Goal: Information Seeking & Learning: Learn about a topic

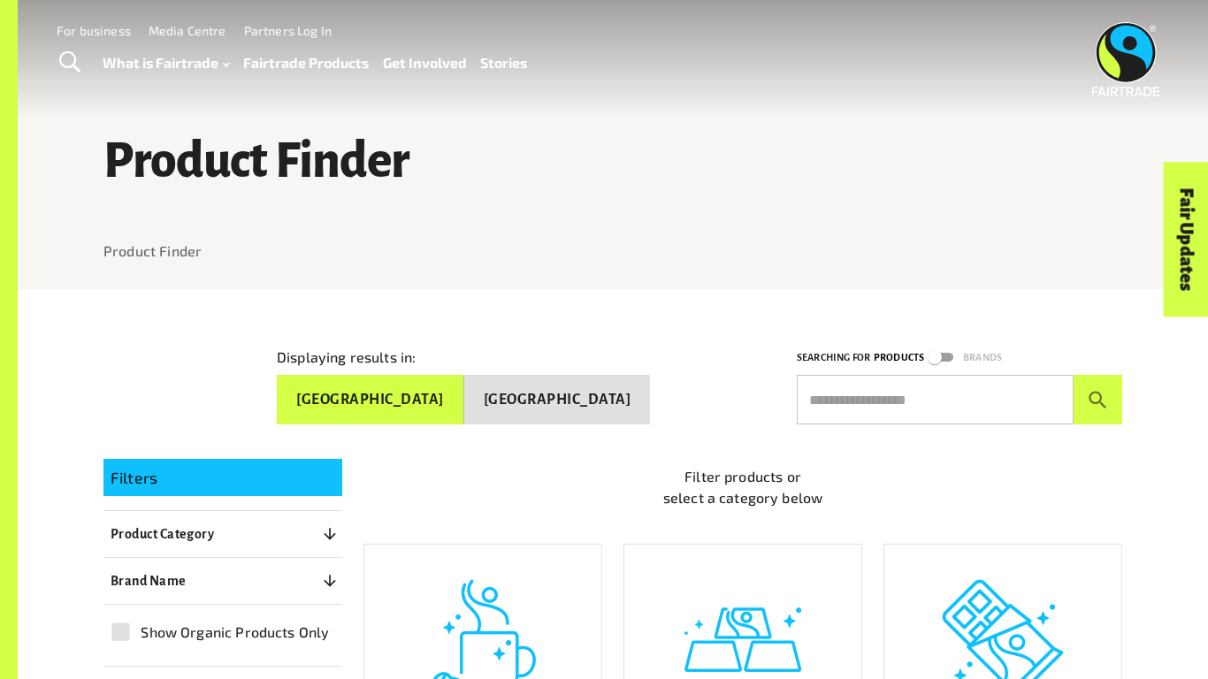
click at [598, 393] on button "[GEOGRAPHIC_DATA]" at bounding box center [557, 400] width 187 height 50
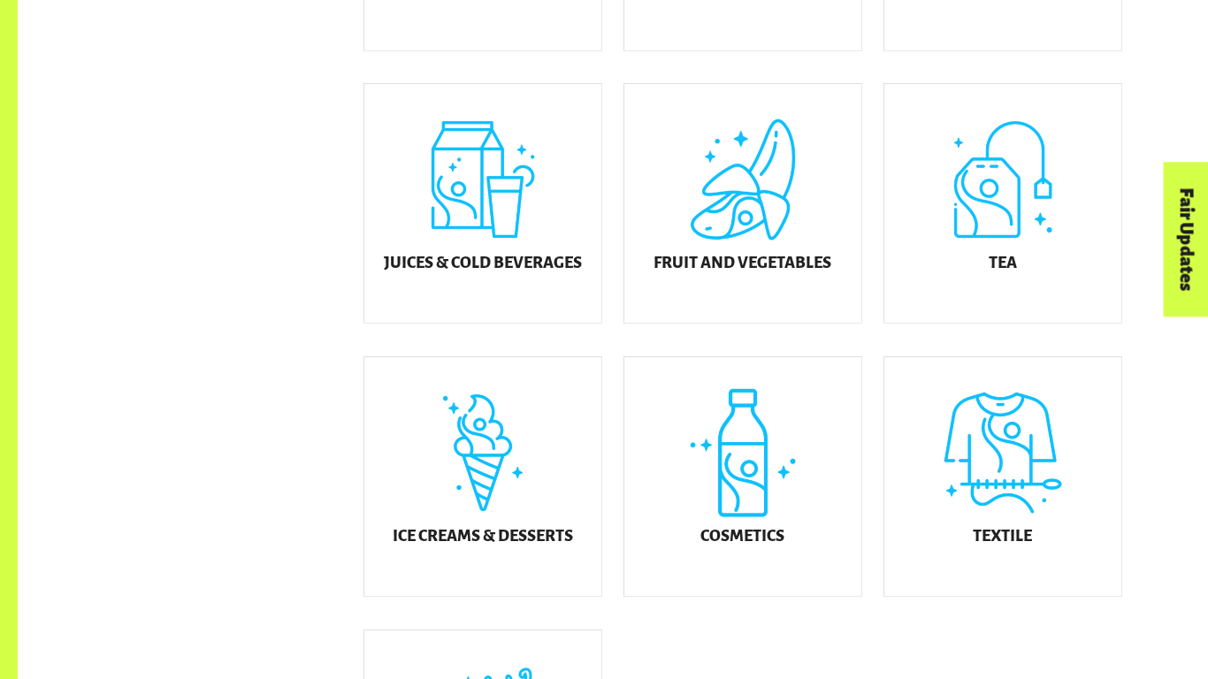
scroll to position [736, 0]
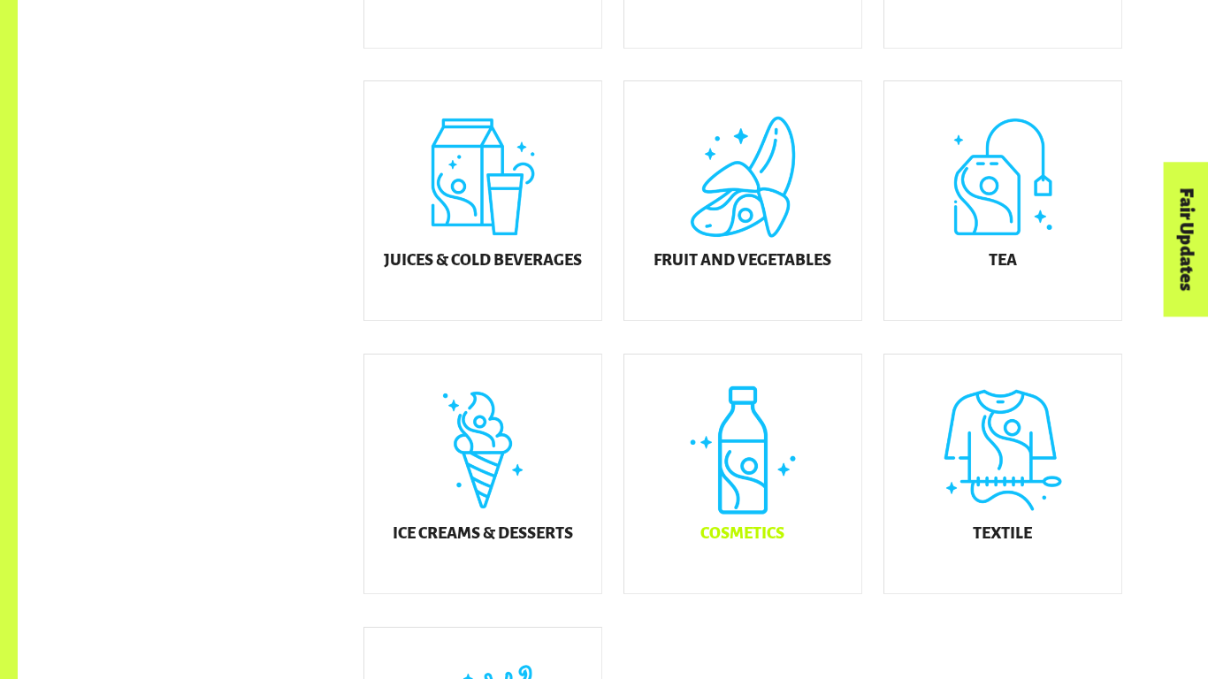
click at [841, 523] on div "Cosmetics" at bounding box center [742, 474] width 237 height 239
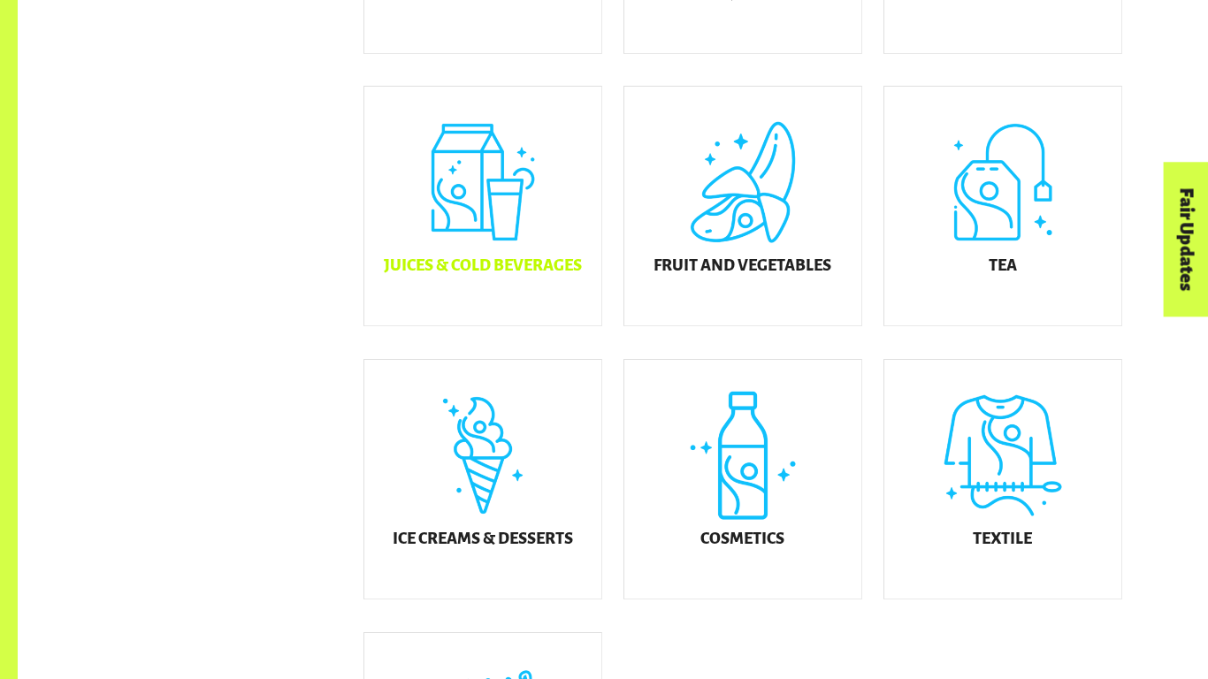
scroll to position [736, 0]
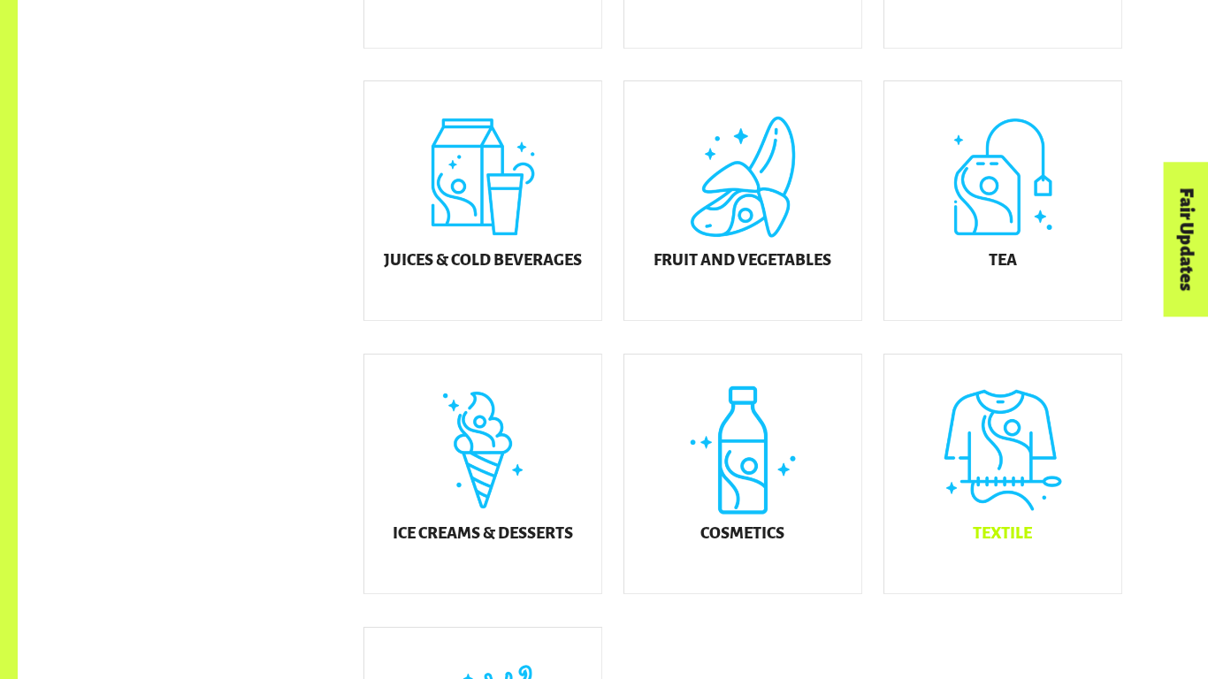
click at [979, 533] on div "Textile" at bounding box center [1002, 474] width 237 height 239
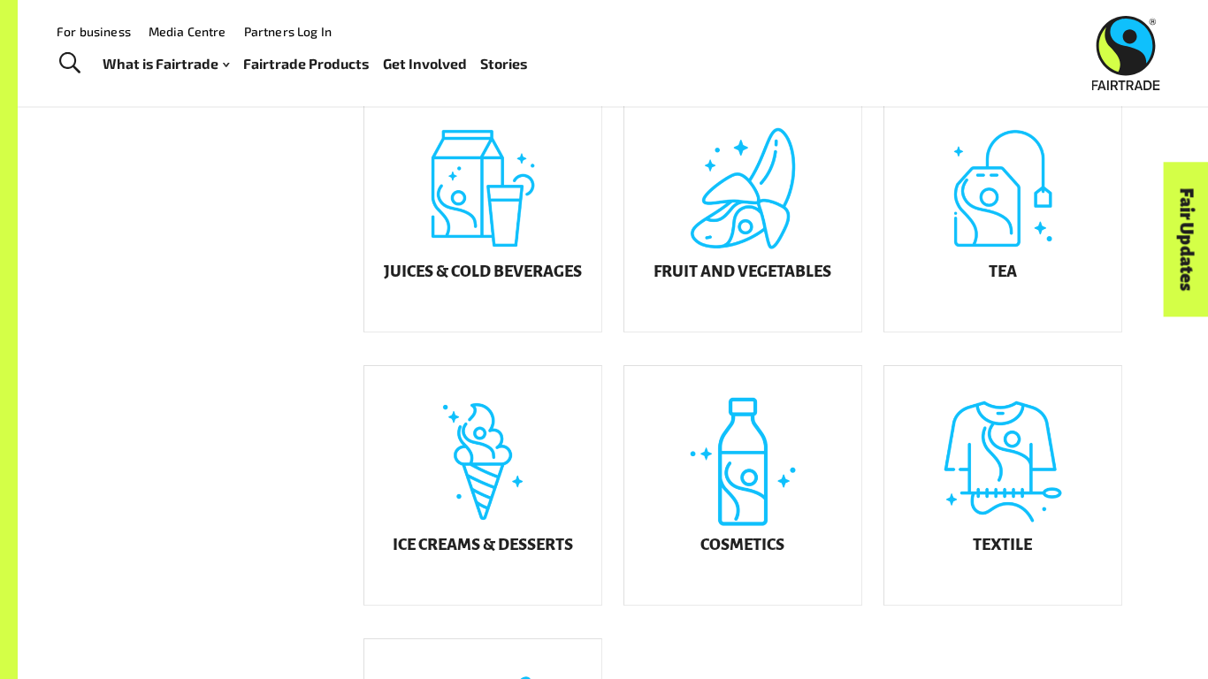
scroll to position [736, 0]
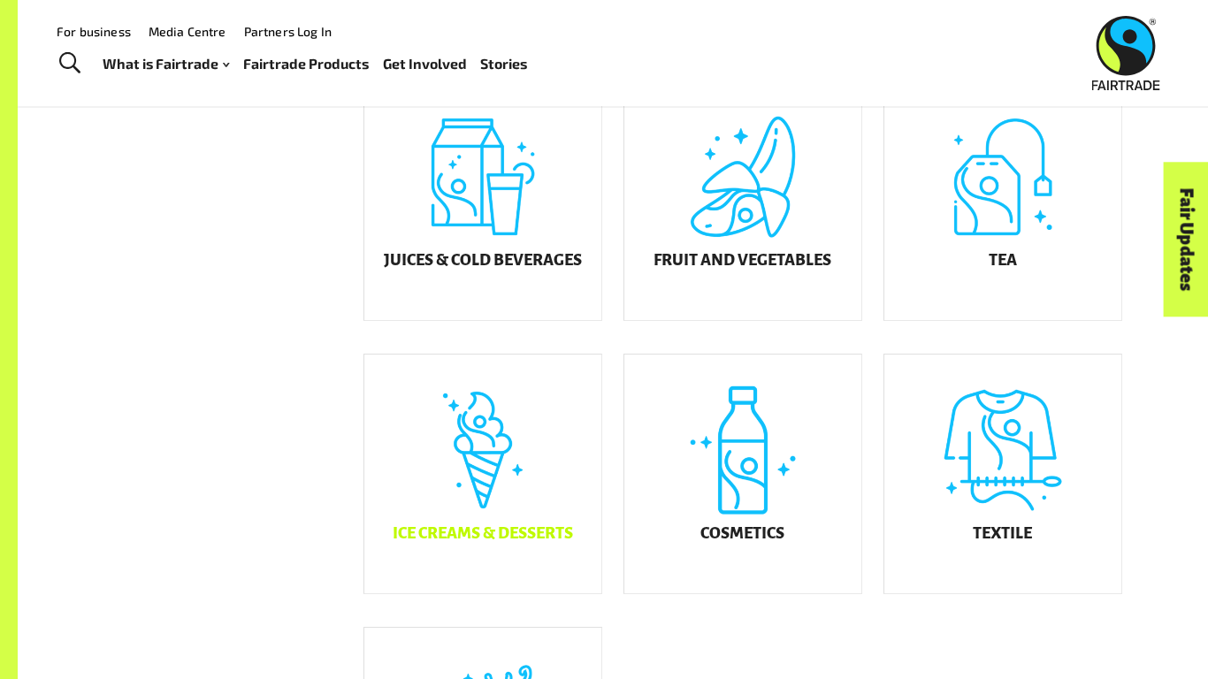
click at [484, 400] on div "Ice Creams & Desserts" at bounding box center [482, 474] width 237 height 239
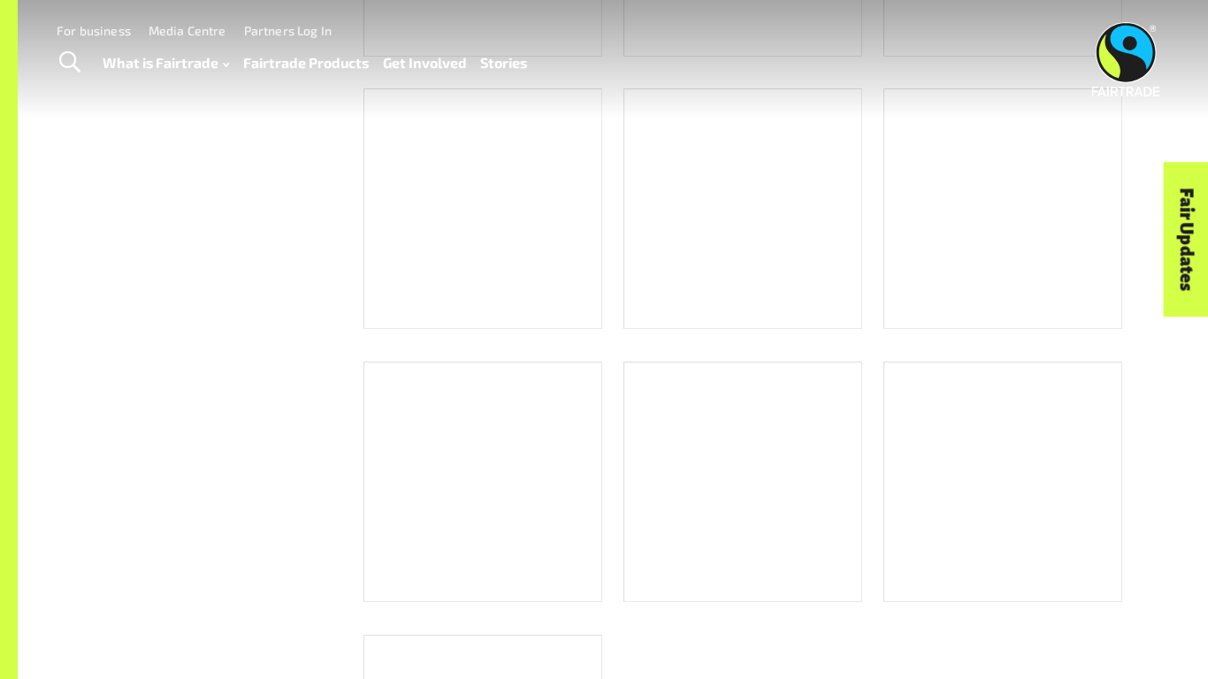
scroll to position [736, 0]
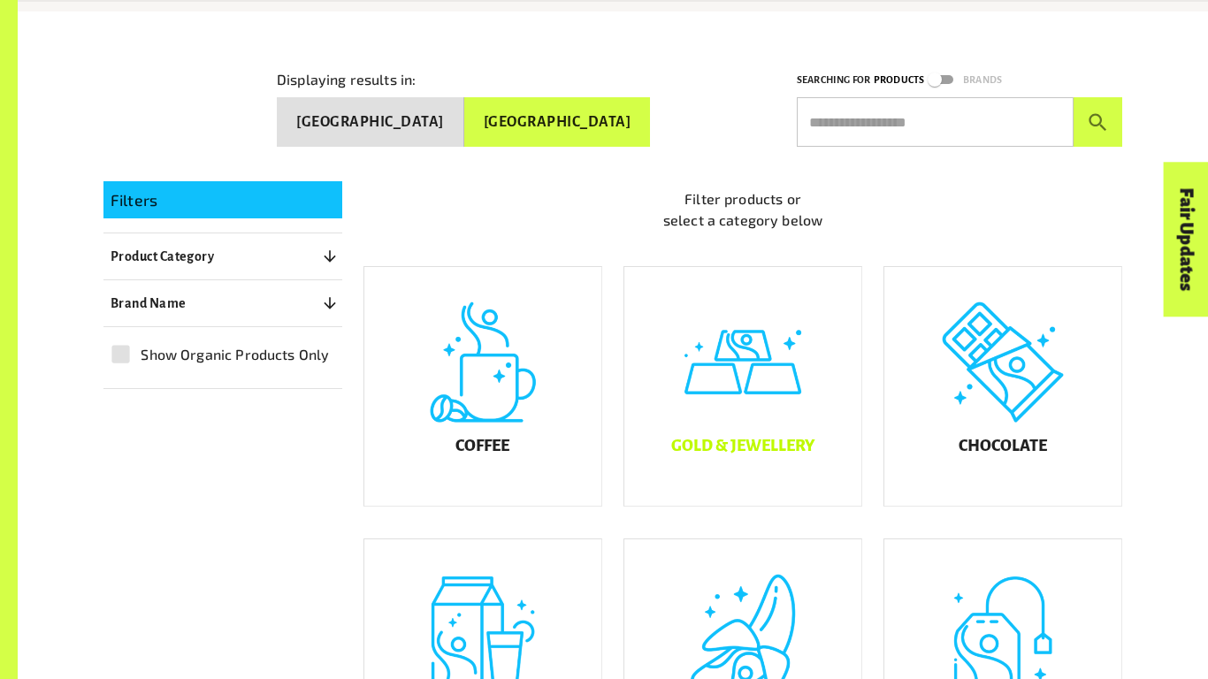
click at [724, 360] on div "Gold & Jewellery" at bounding box center [742, 386] width 237 height 239
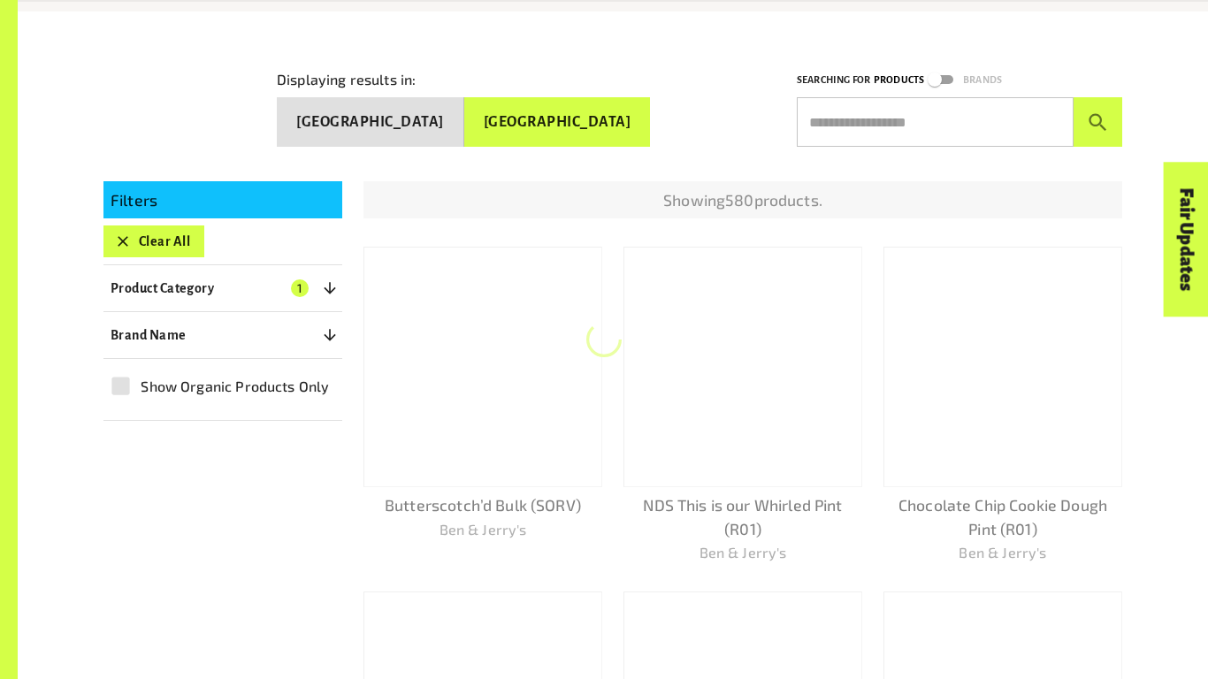
scroll to position [289, 0]
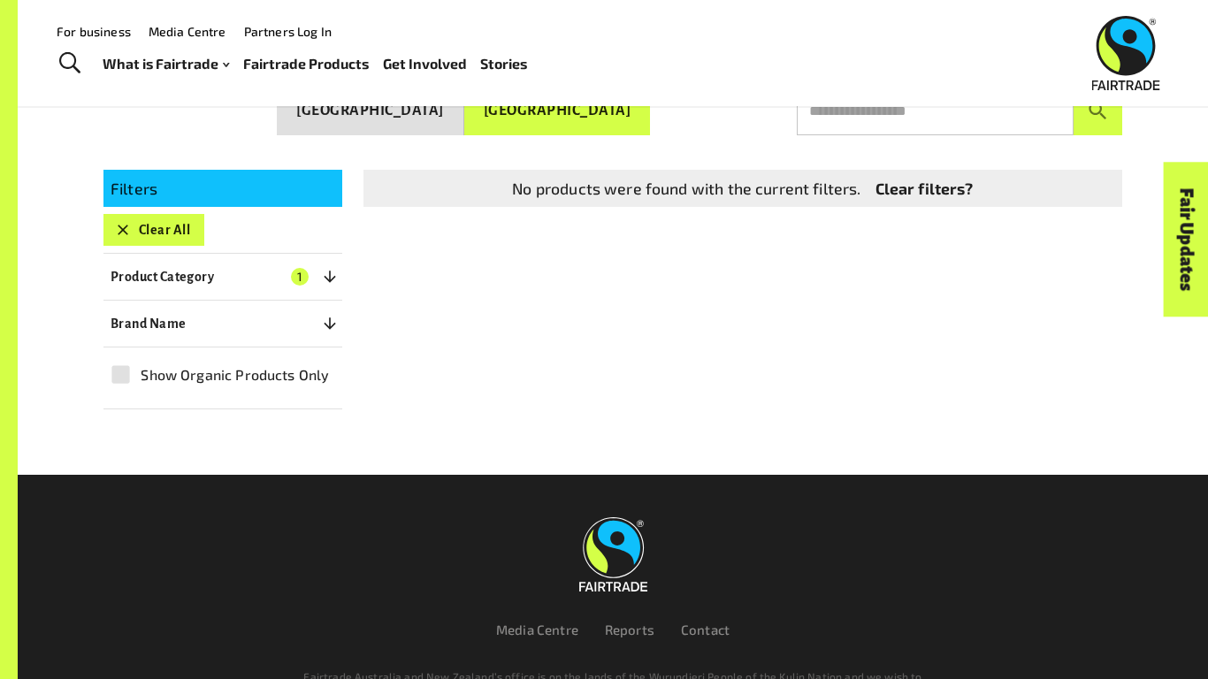
click at [286, 269] on button "Product Category 1" at bounding box center [222, 277] width 239 height 32
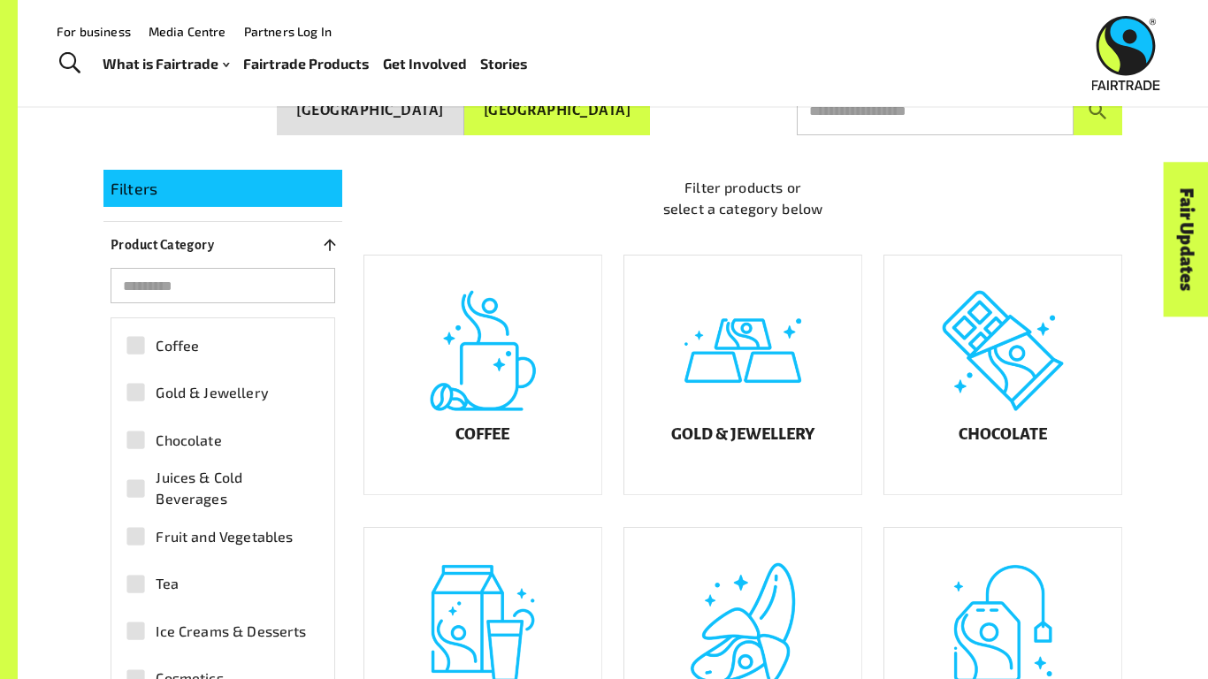
click at [592, 159] on div "Filter products or select a category below" at bounding box center [732, 183] width 780 height 85
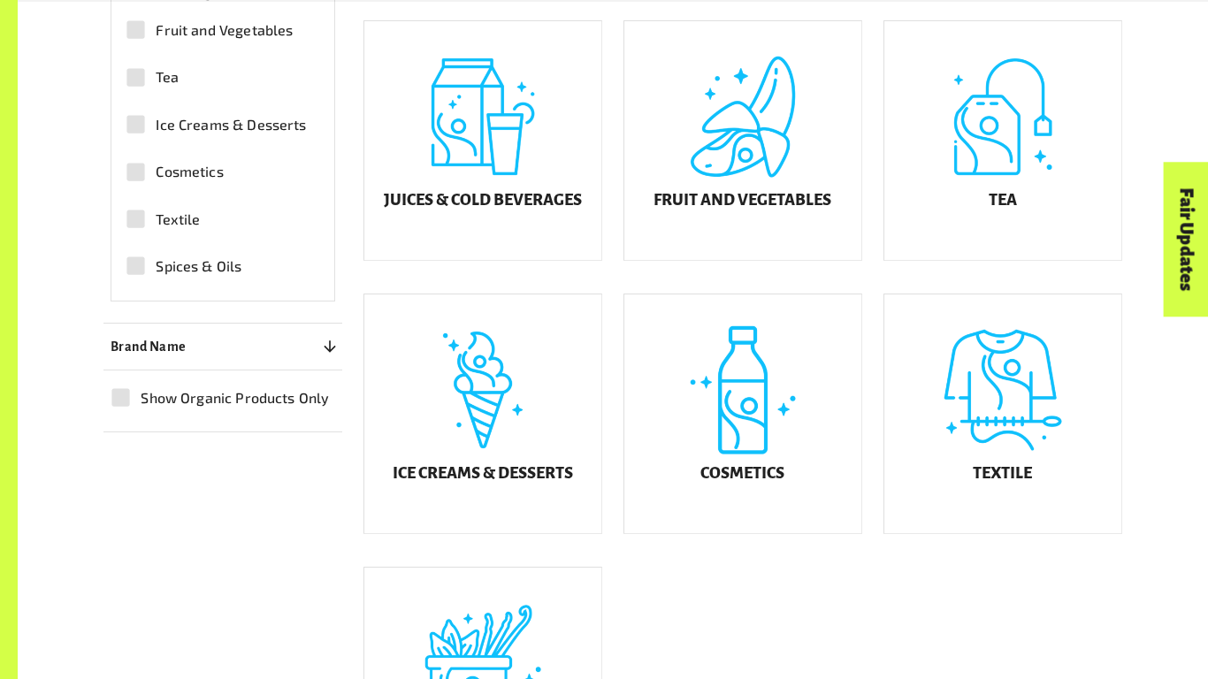
scroll to position [797, 0]
click at [669, 392] on div "Cosmetics" at bounding box center [742, 413] width 237 height 239
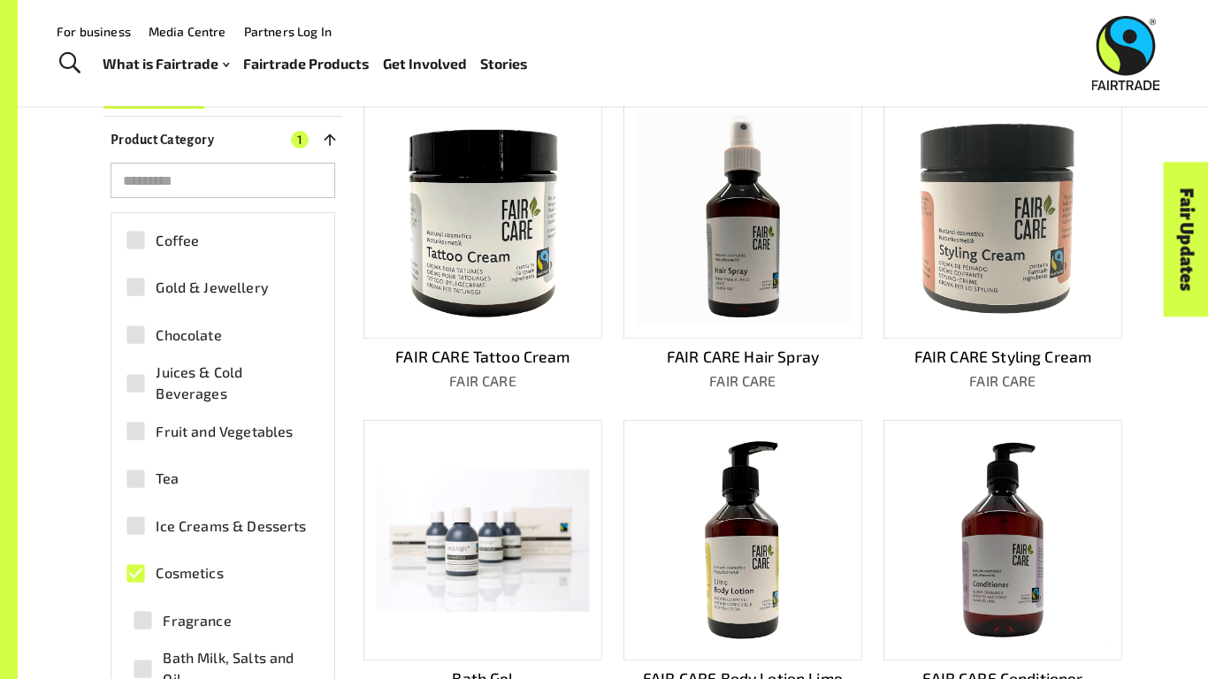
scroll to position [332, 0]
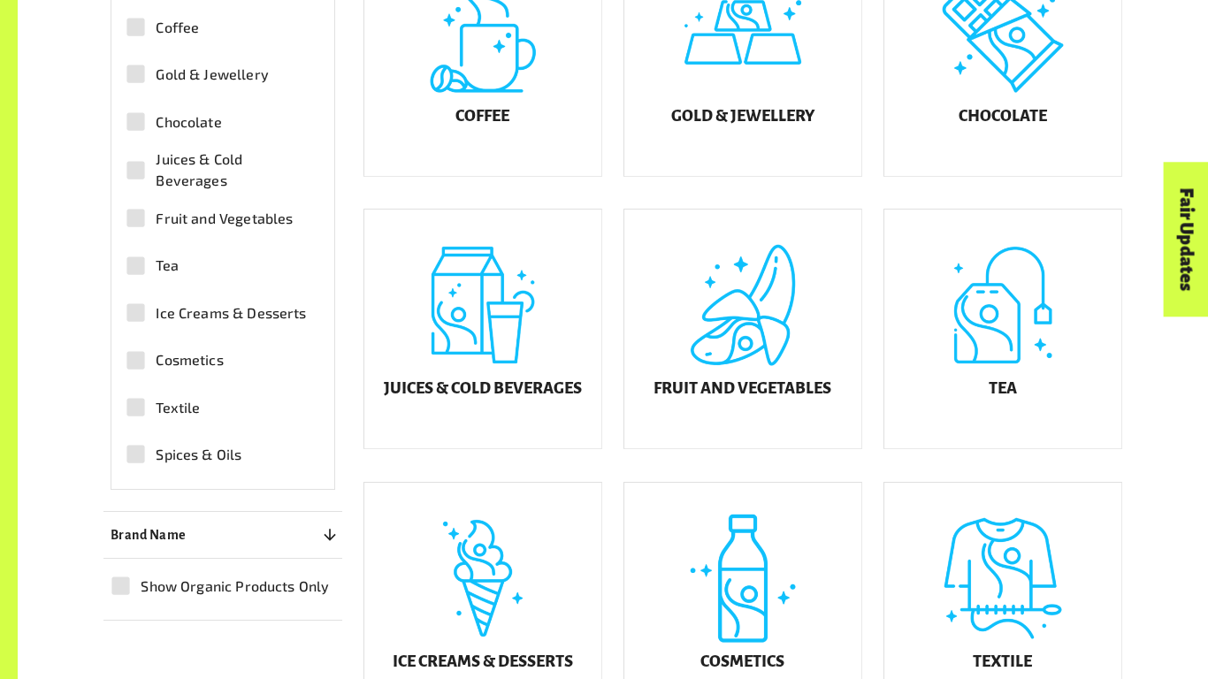
scroll to position [608, 0]
click at [696, 304] on div "Fruit and Vegetables" at bounding box center [742, 328] width 237 height 239
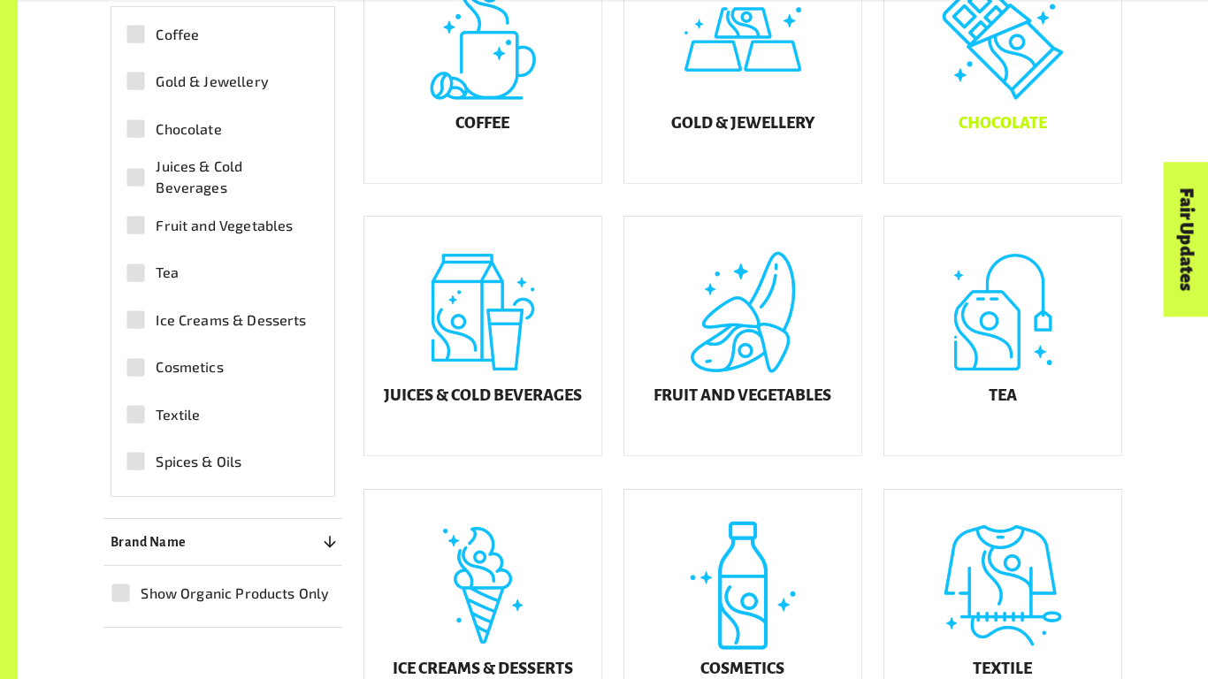
scroll to position [597, 0]
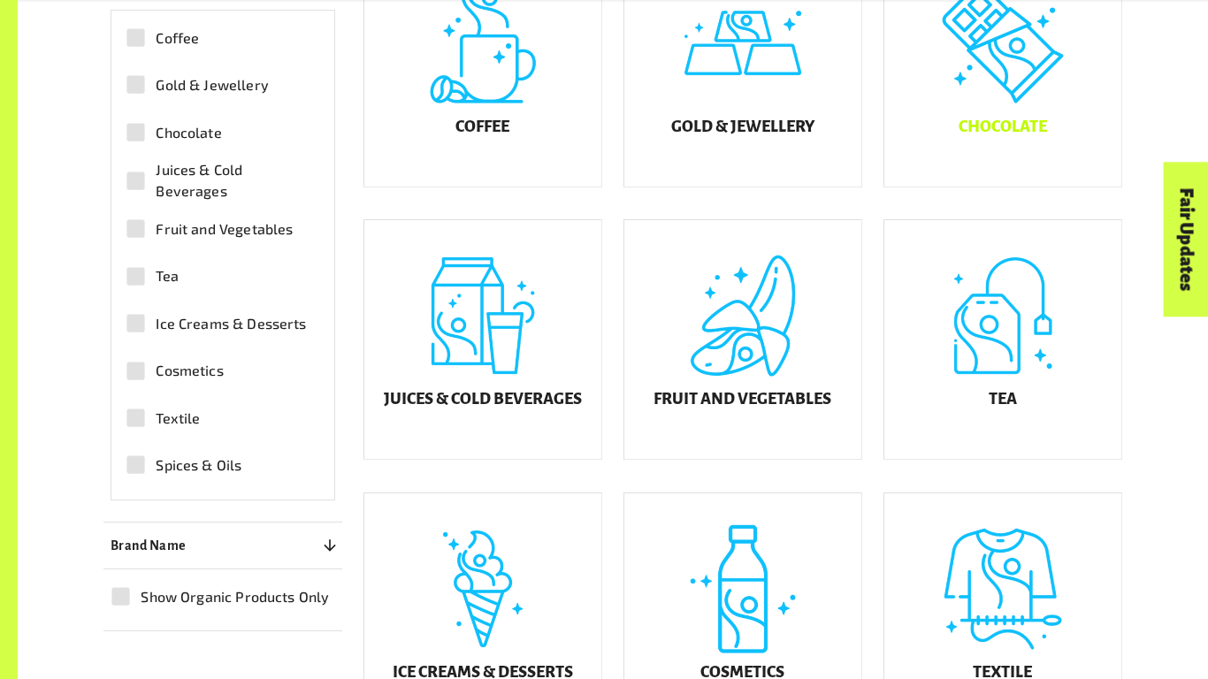
click at [953, 171] on div "Chocolate" at bounding box center [1002, 67] width 237 height 239
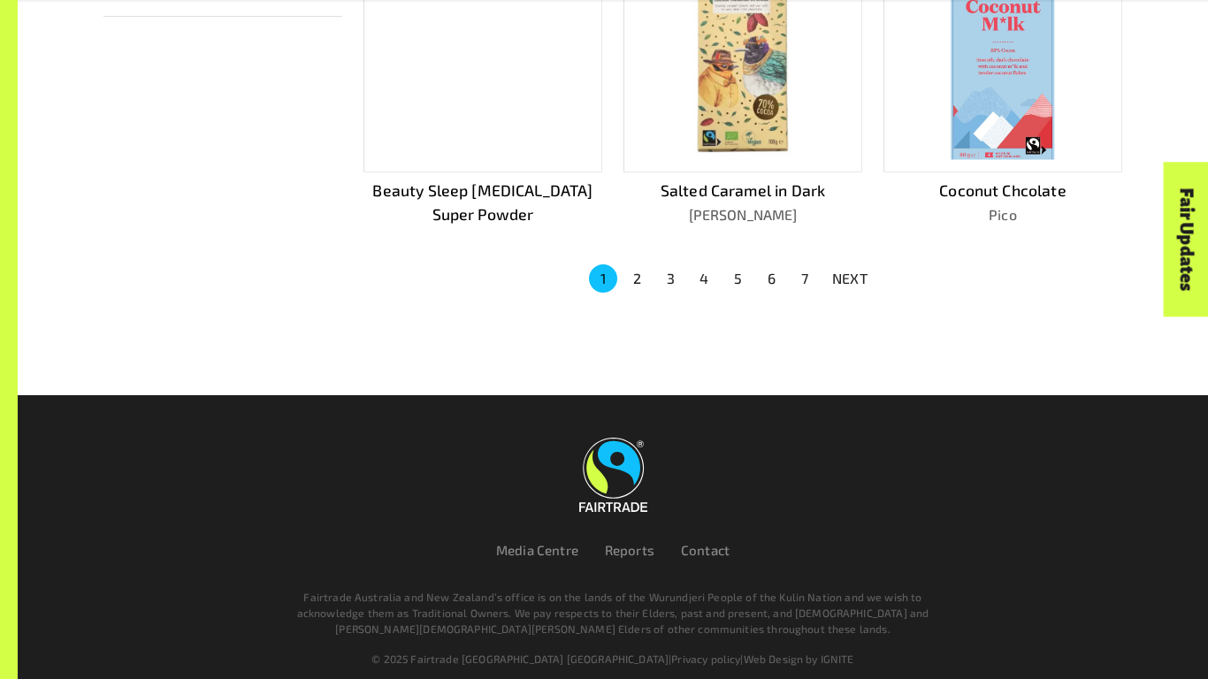
scroll to position [1291, 0]
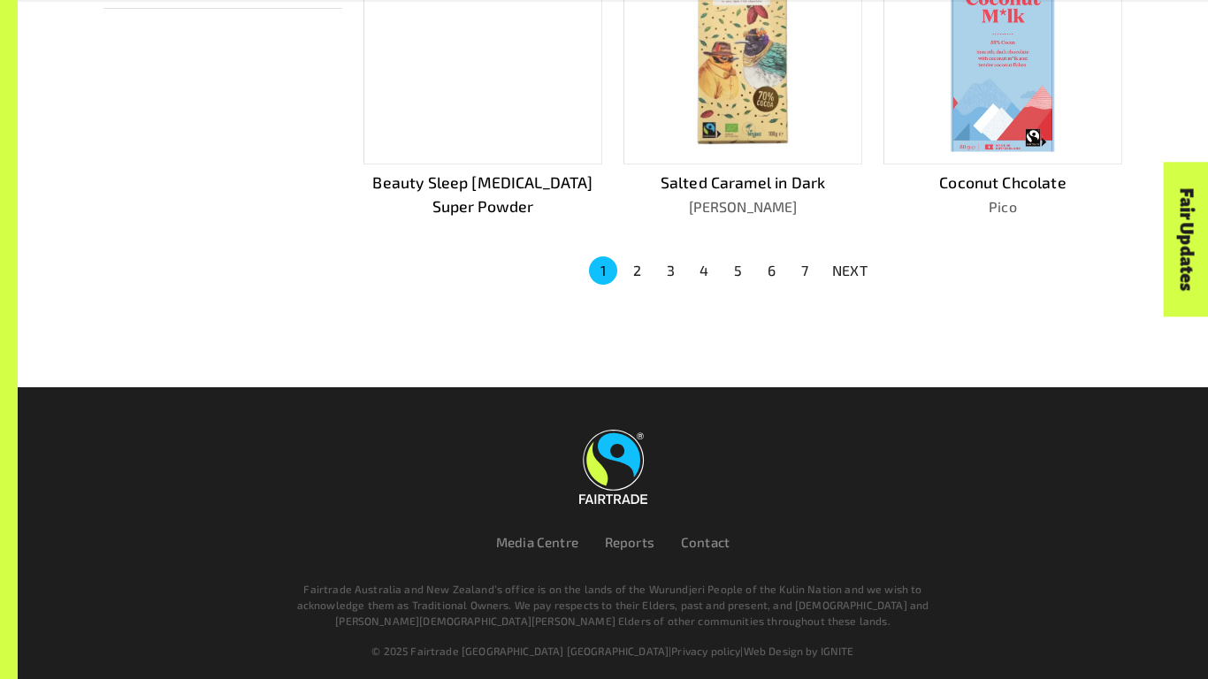
click at [848, 261] on p "NEXT" at bounding box center [849, 270] width 35 height 21
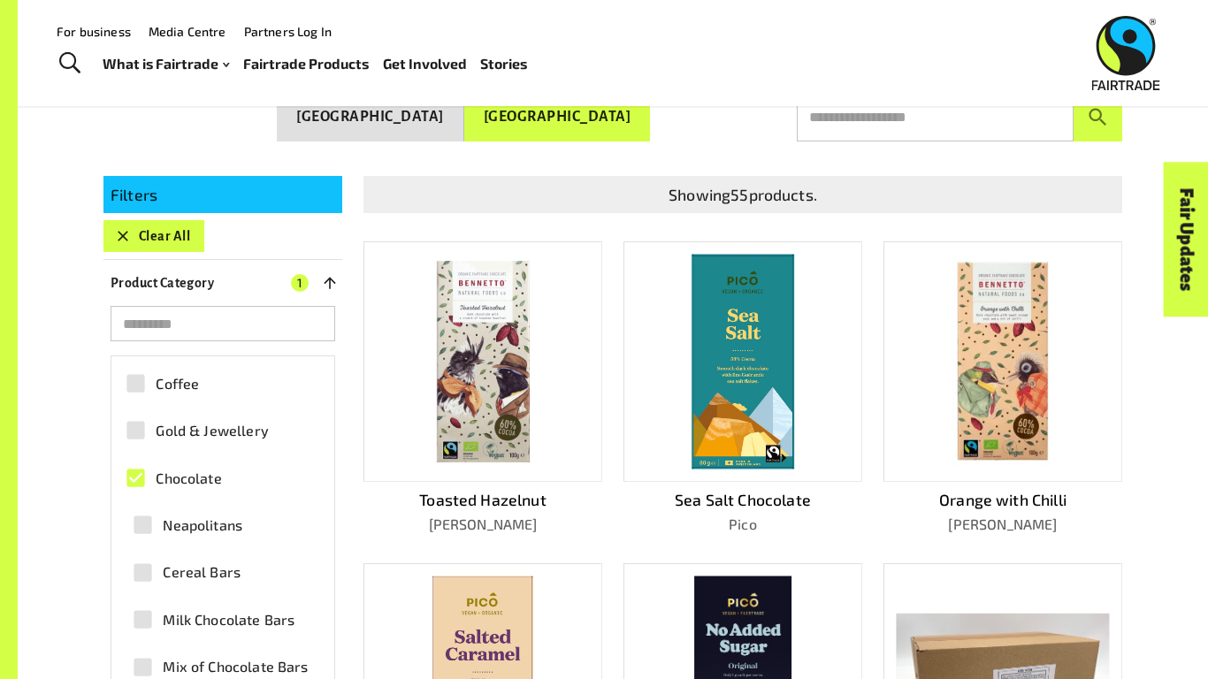
scroll to position [1289, 0]
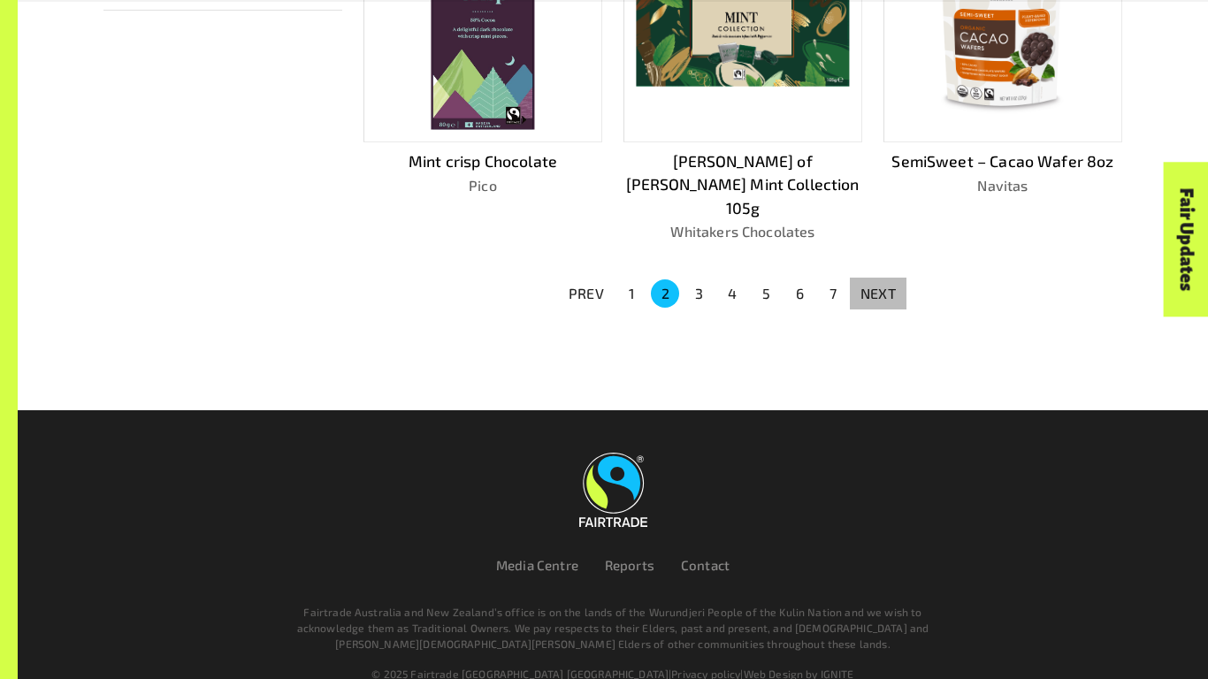
click at [866, 283] on p "NEXT" at bounding box center [877, 293] width 35 height 21
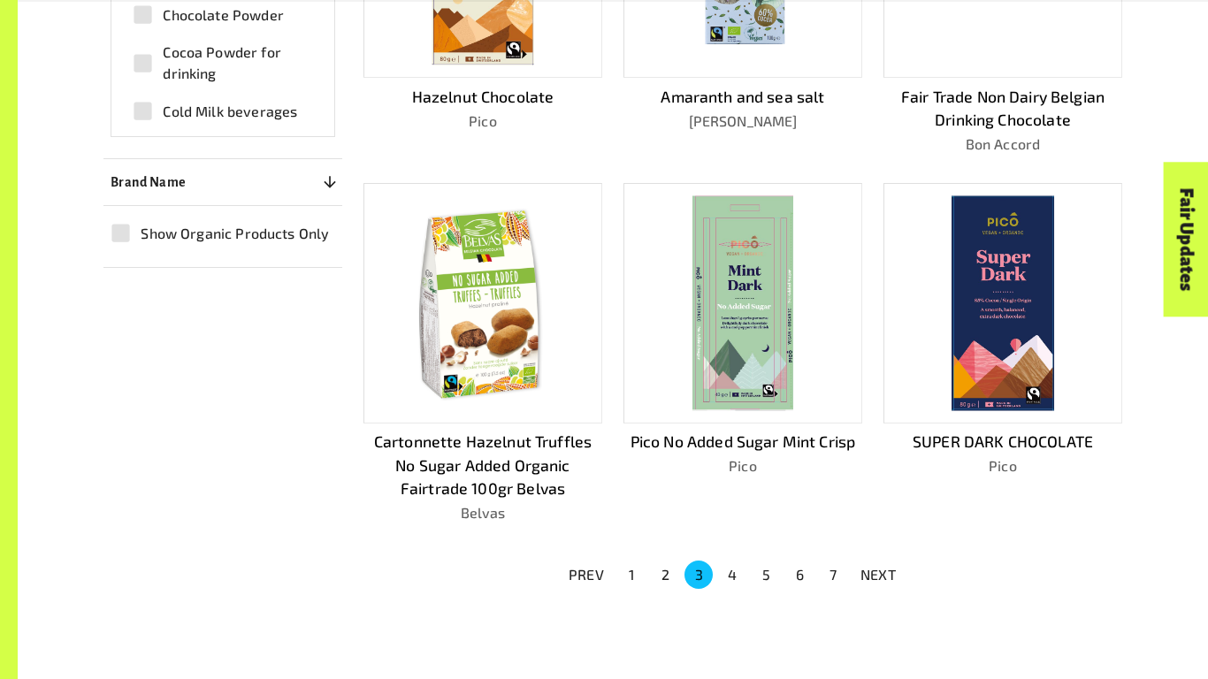
scroll to position [1034, 0]
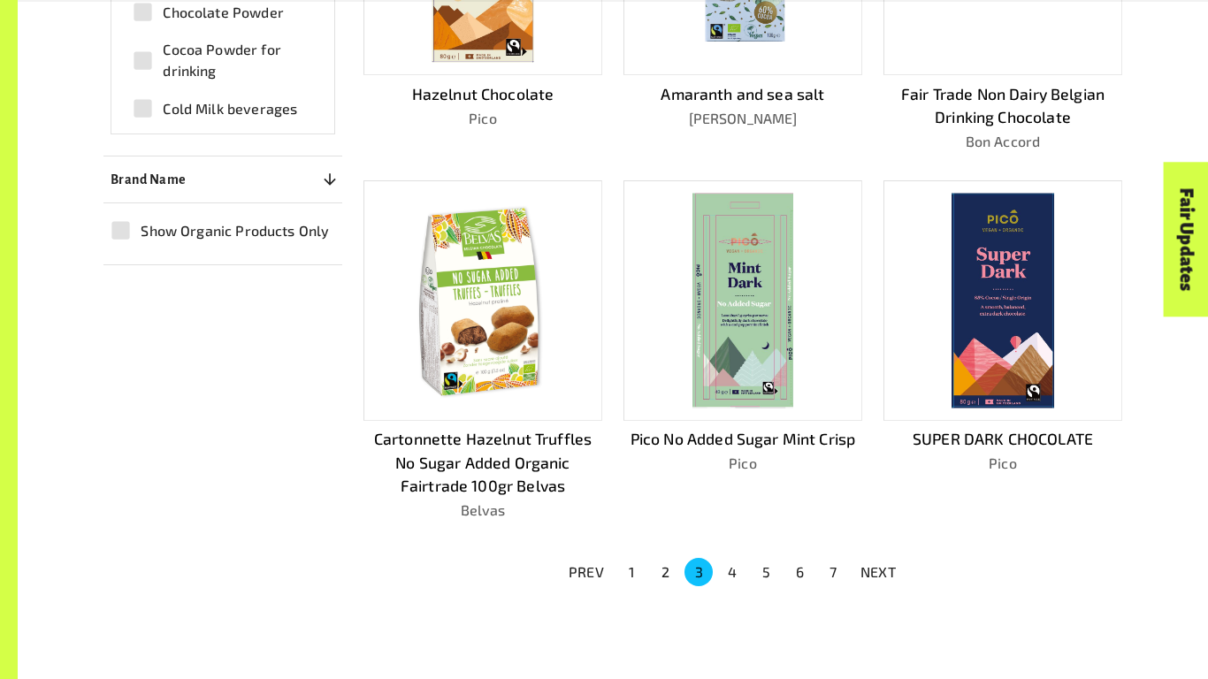
click at [882, 573] on p "NEXT" at bounding box center [877, 571] width 35 height 21
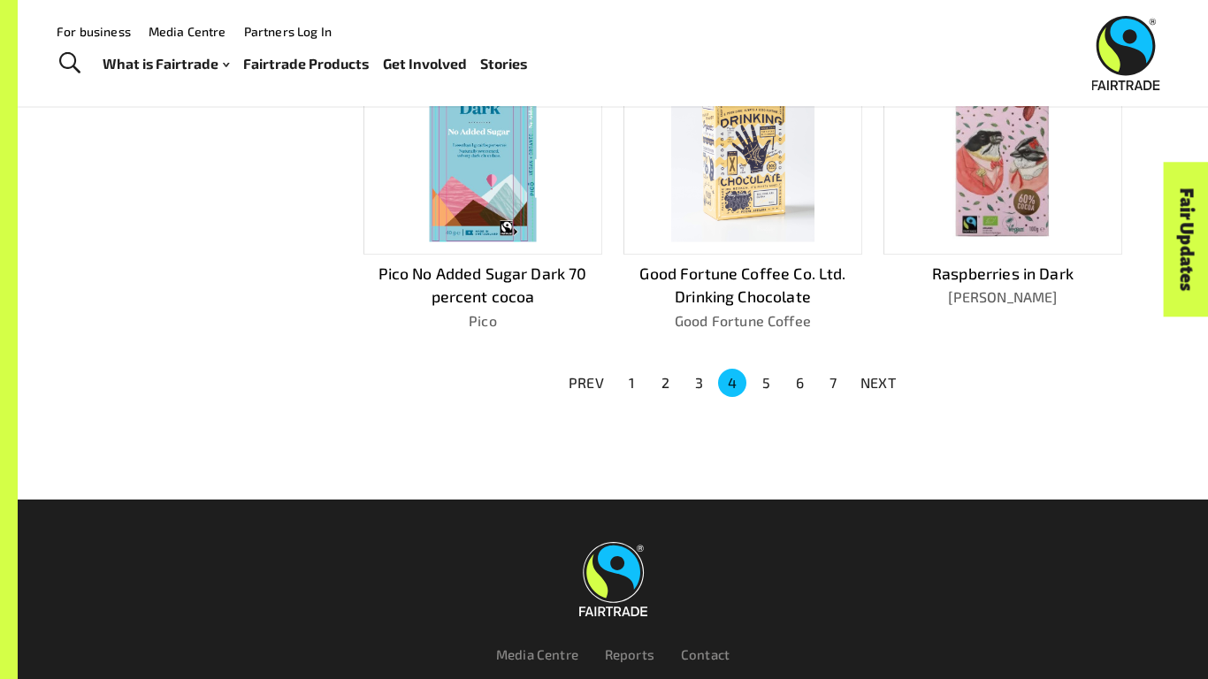
scroll to position [0, 0]
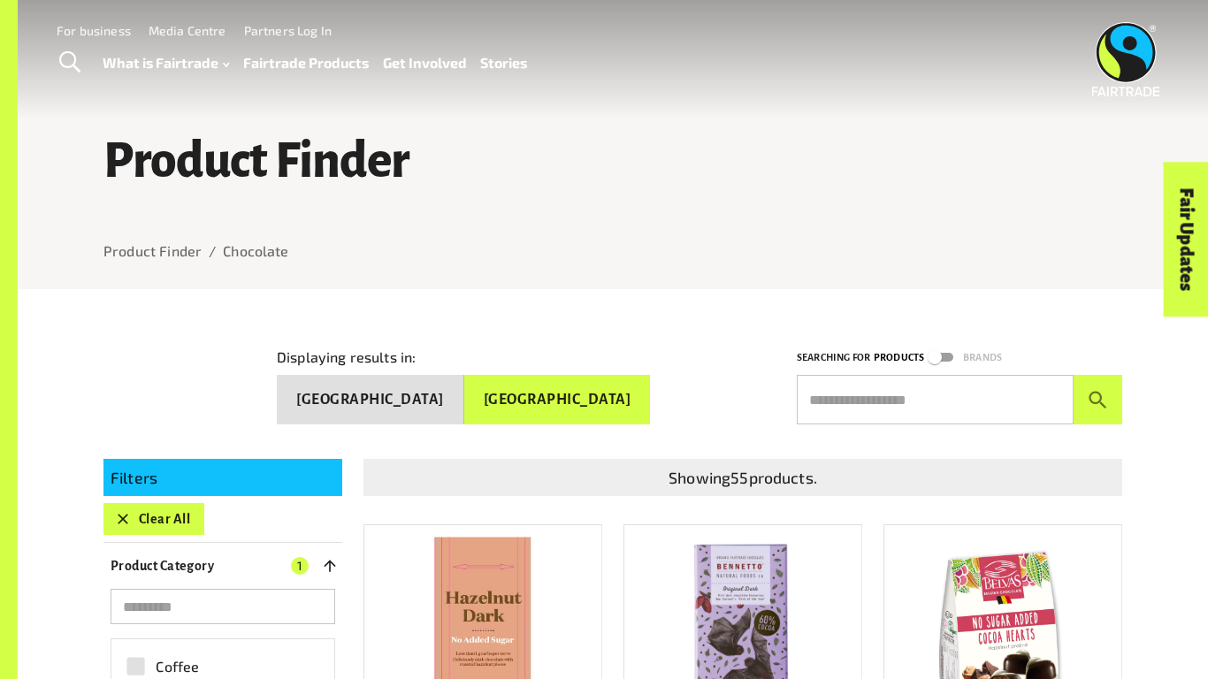
click at [304, 64] on link "Fairtrade Products" at bounding box center [306, 63] width 126 height 26
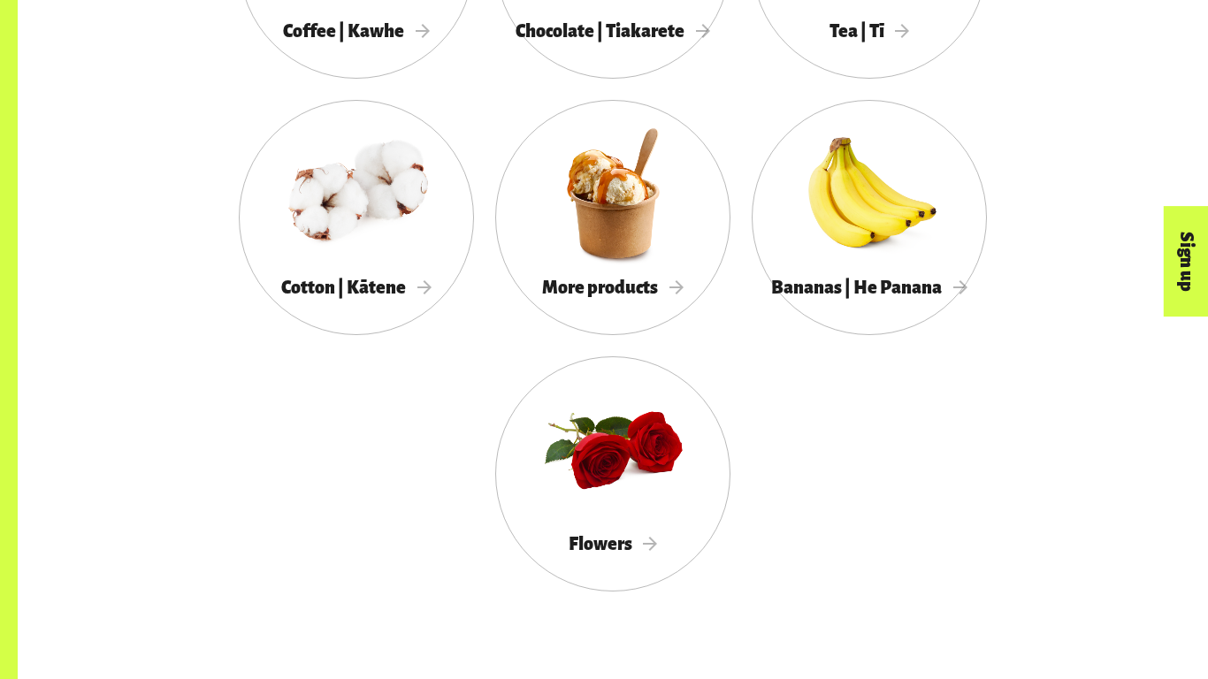
scroll to position [1810, 0]
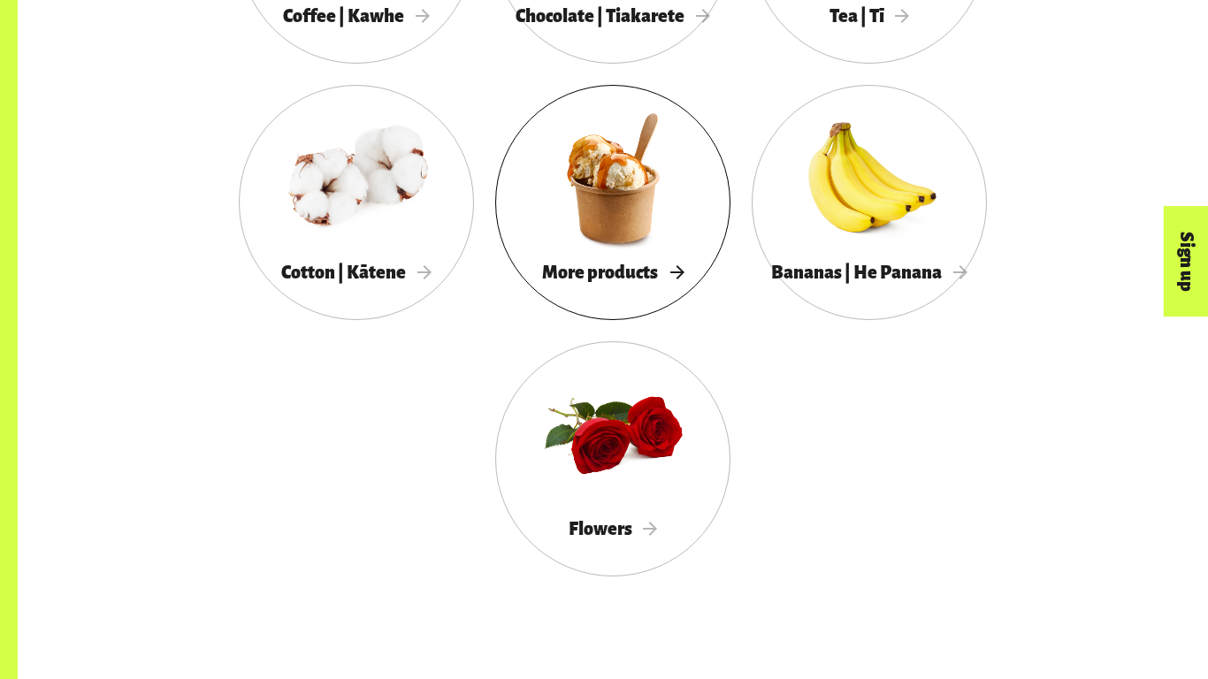
click at [589, 172] on div at bounding box center [612, 178] width 235 height 153
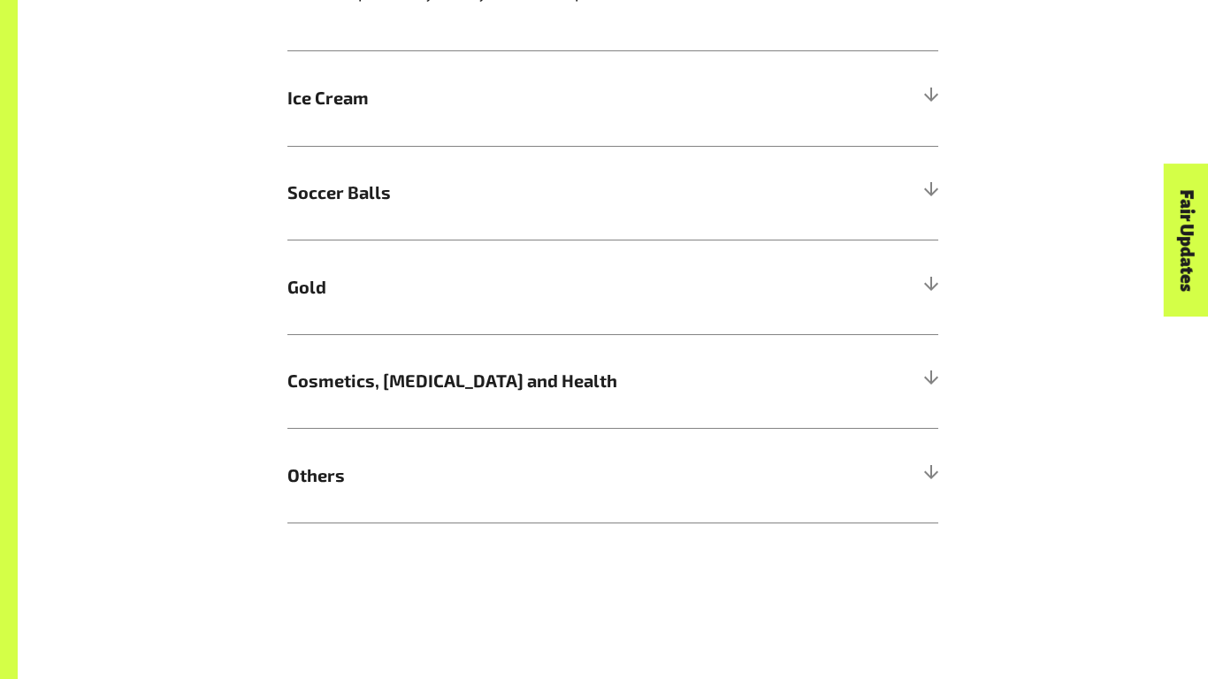
scroll to position [1258, 0]
click at [408, 375] on span "Cosmetics, [MEDICAL_DATA] and Health" at bounding box center [531, 380] width 488 height 27
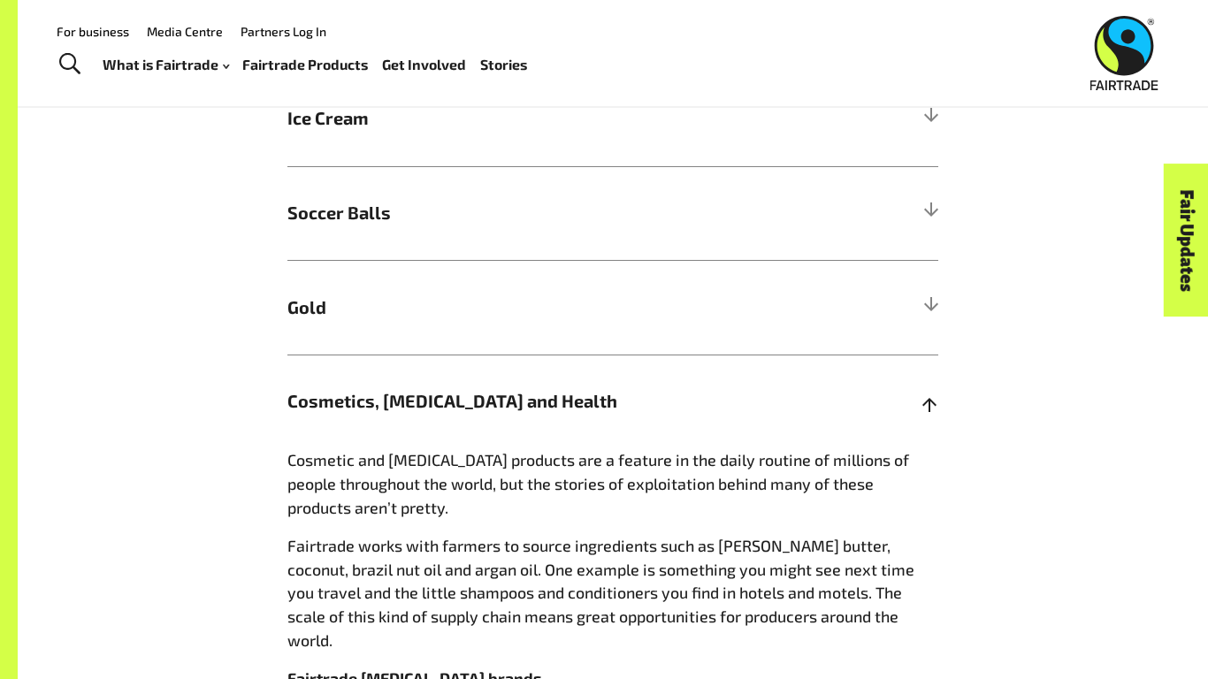
scroll to position [1238, 0]
click at [407, 381] on h5 "Cosmetics, [MEDICAL_DATA] and Health" at bounding box center [612, 401] width 651 height 95
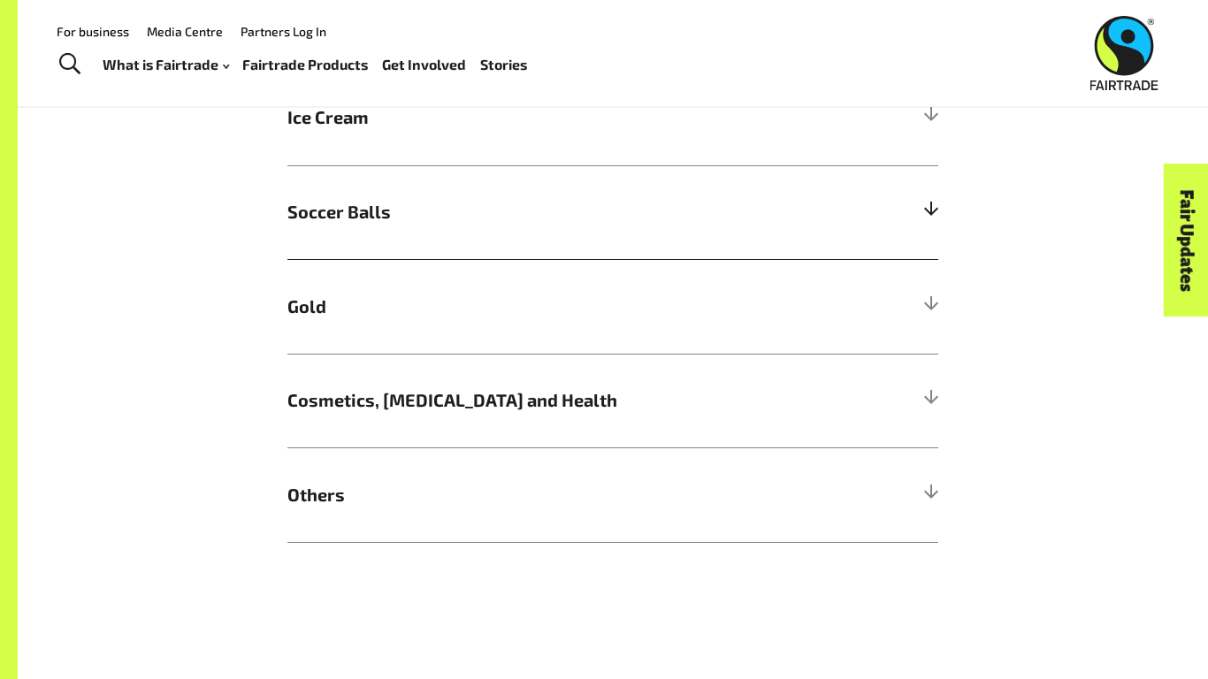
click at [349, 202] on span "Soccer Balls" at bounding box center [531, 212] width 488 height 27
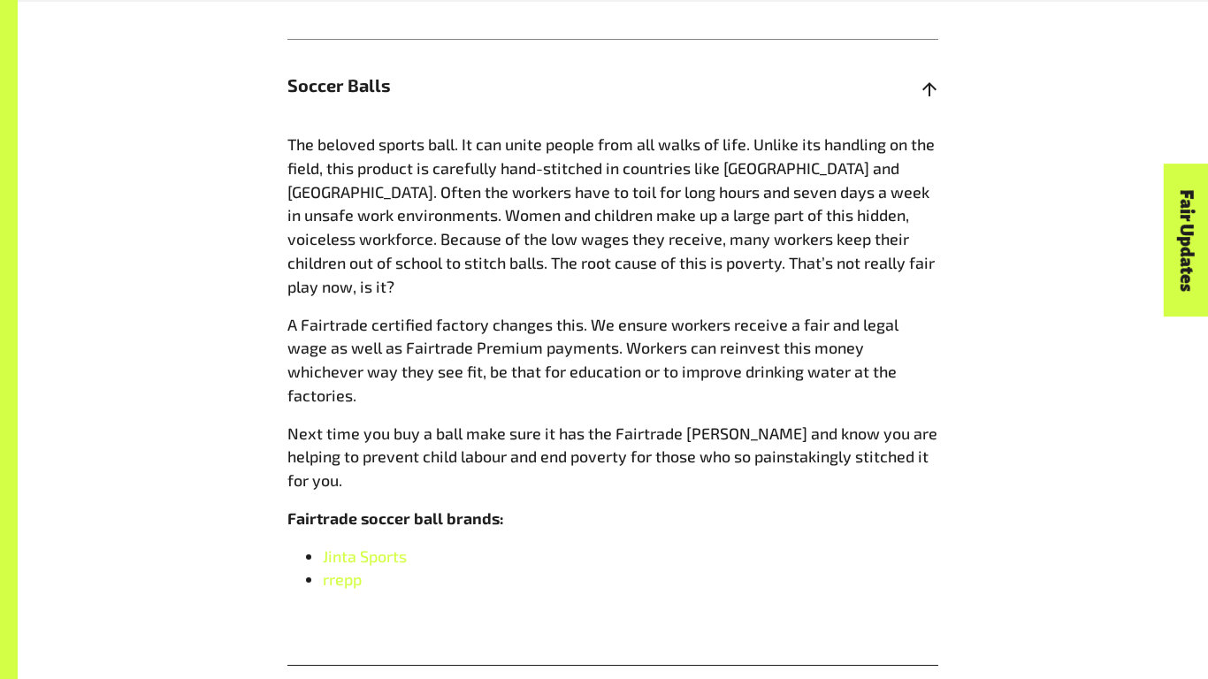
scroll to position [1359, 0]
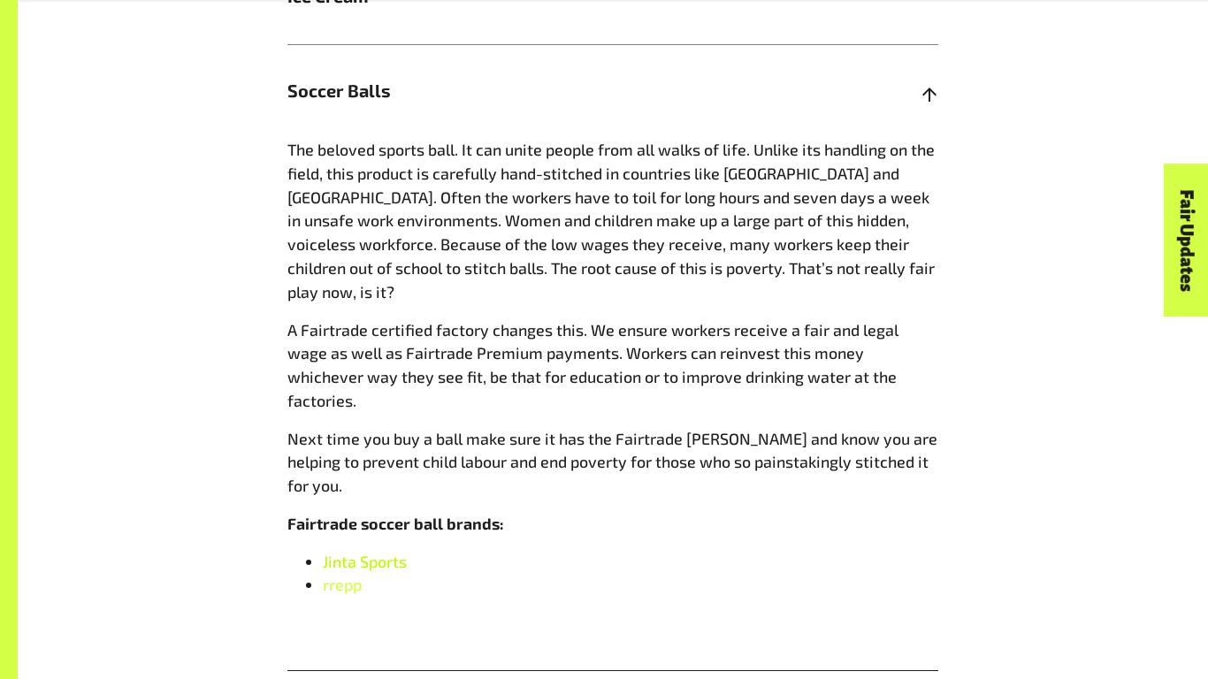
click at [393, 552] on span "Jinta Sports" at bounding box center [365, 561] width 84 height 19
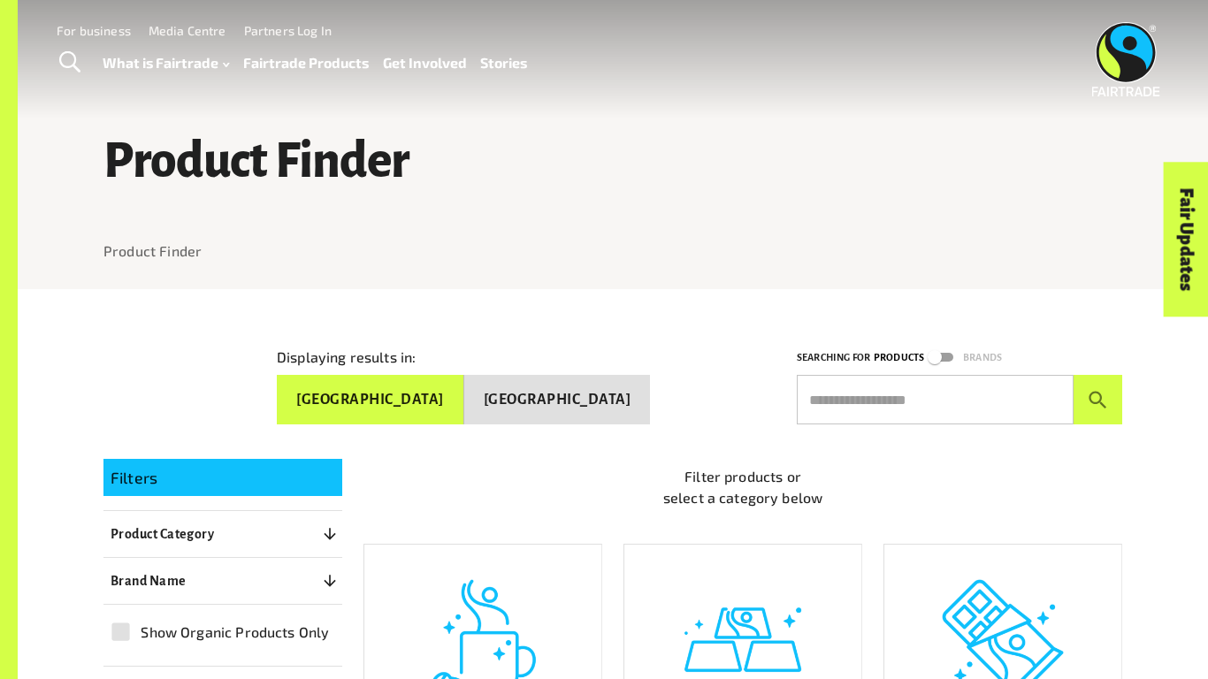
click at [542, 391] on button "New Zealand" at bounding box center [557, 400] width 187 height 50
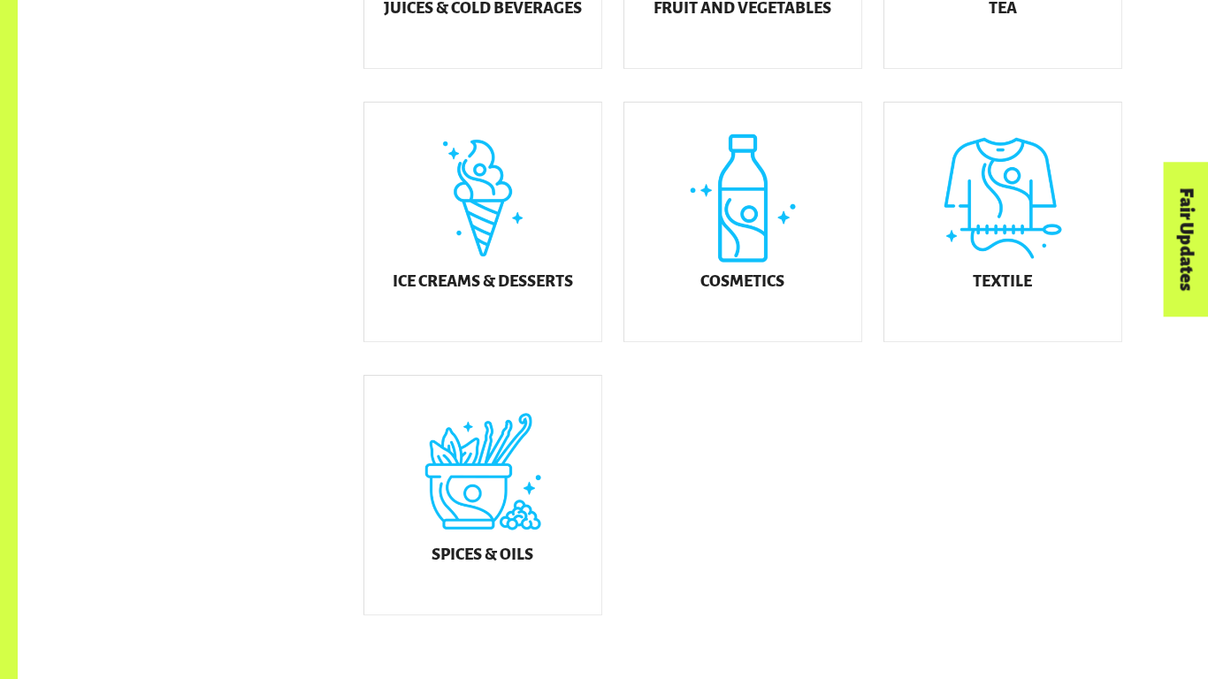
scroll to position [993, 0]
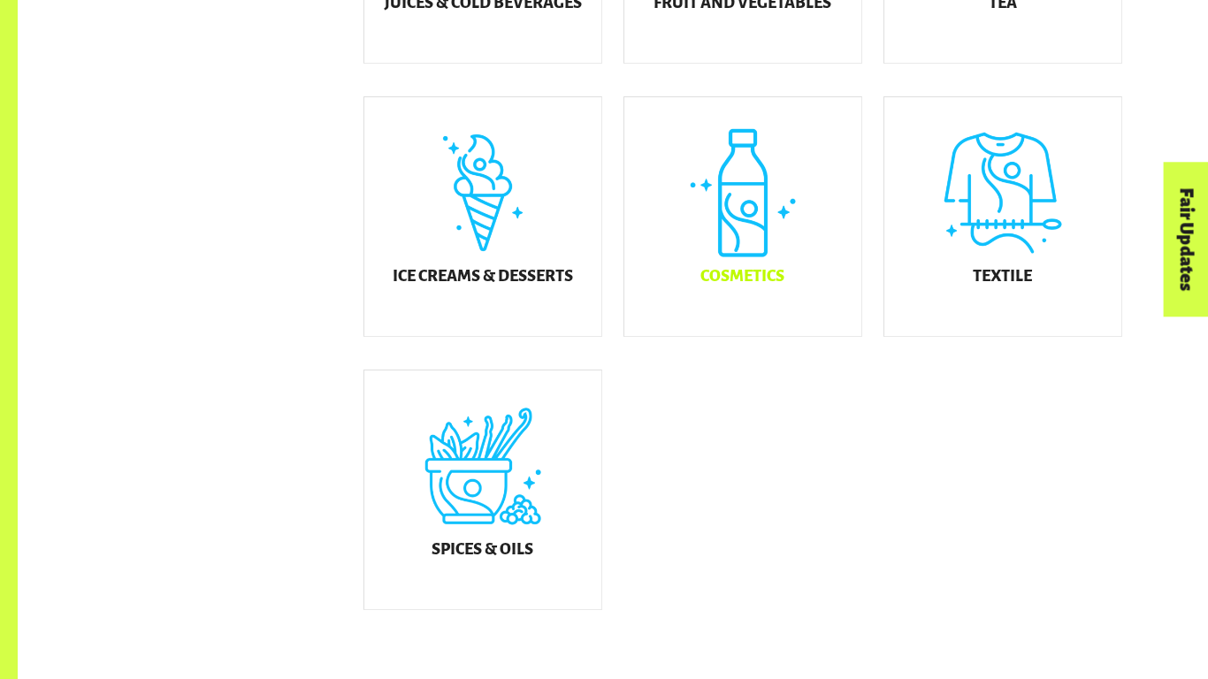
click at [739, 279] on div "Cosmetics" at bounding box center [742, 216] width 237 height 239
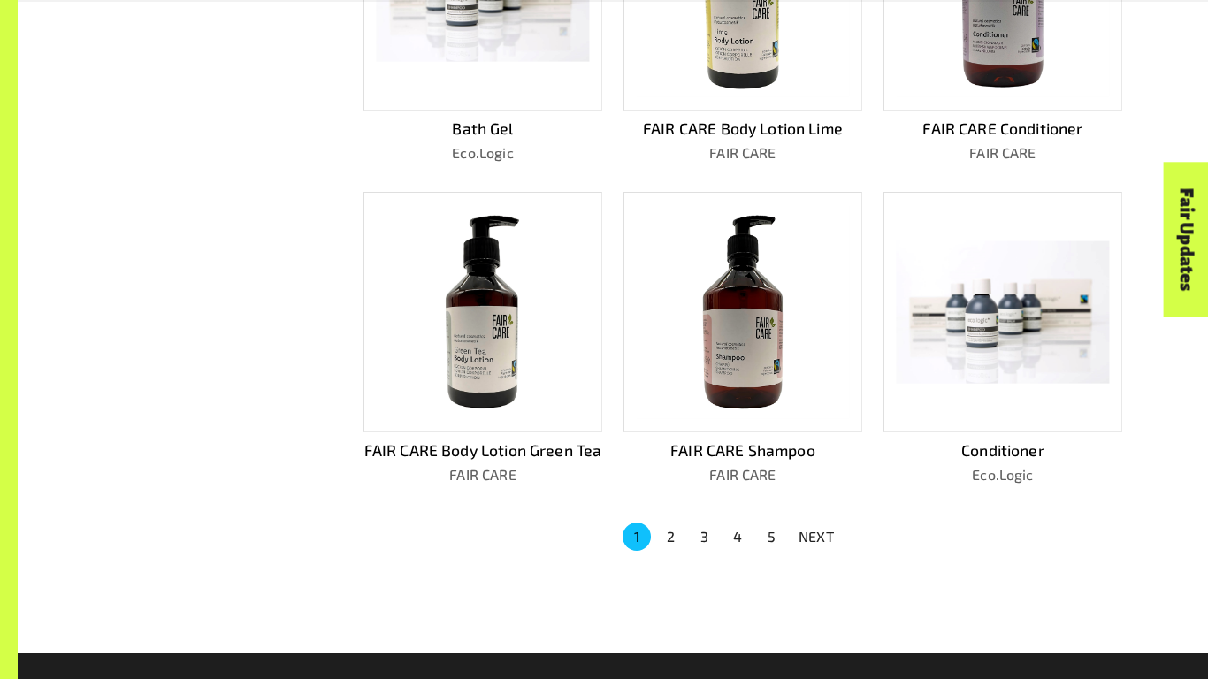
scroll to position [975, 0]
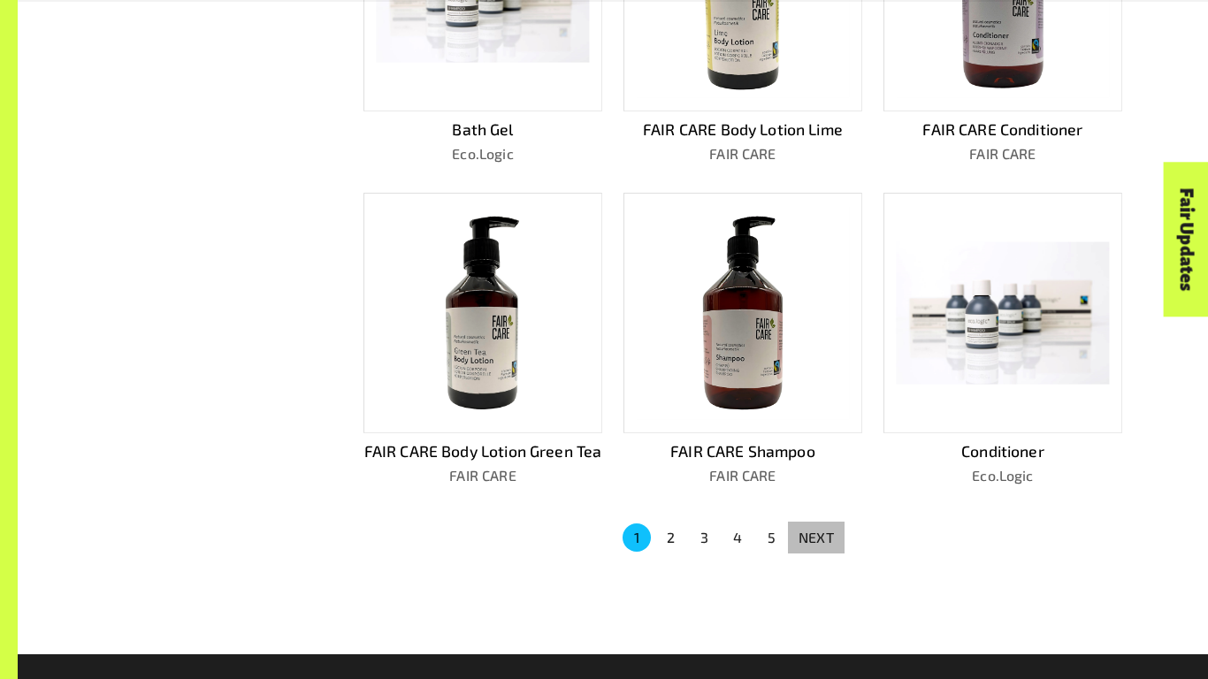
click at [800, 528] on p "NEXT" at bounding box center [815, 537] width 35 height 21
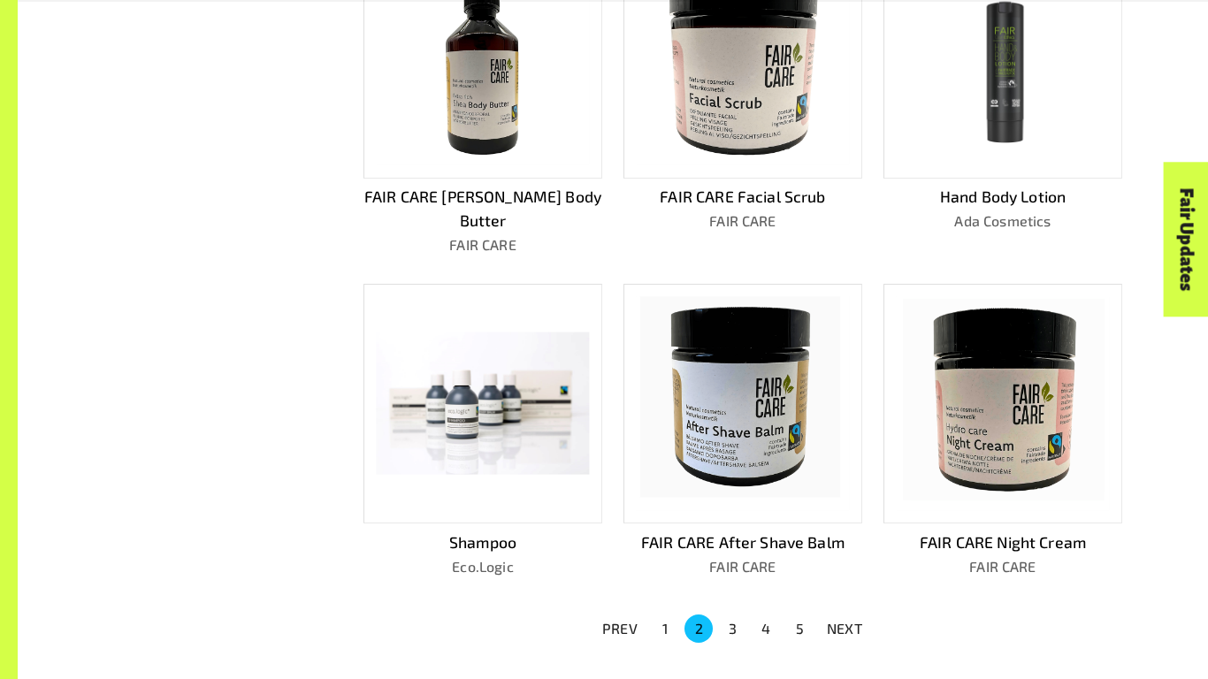
scroll to position [1242, 0]
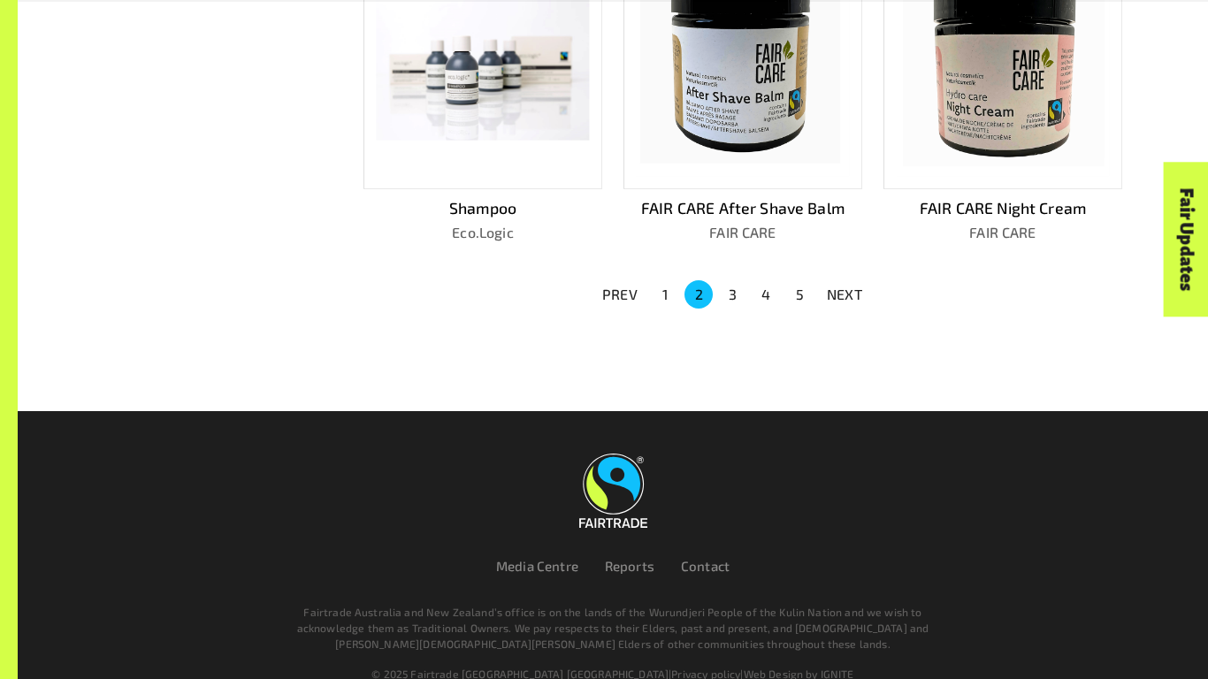
click at [822, 279] on button "NEXT" at bounding box center [844, 295] width 57 height 32
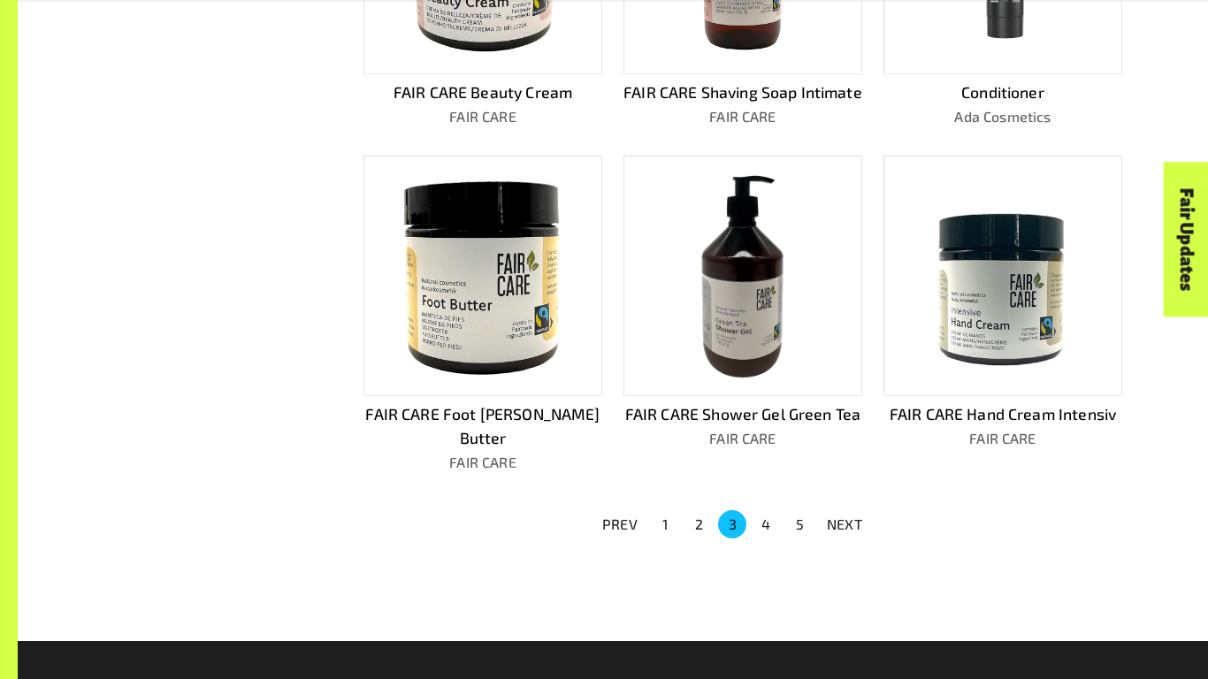
scroll to position [1011, 0]
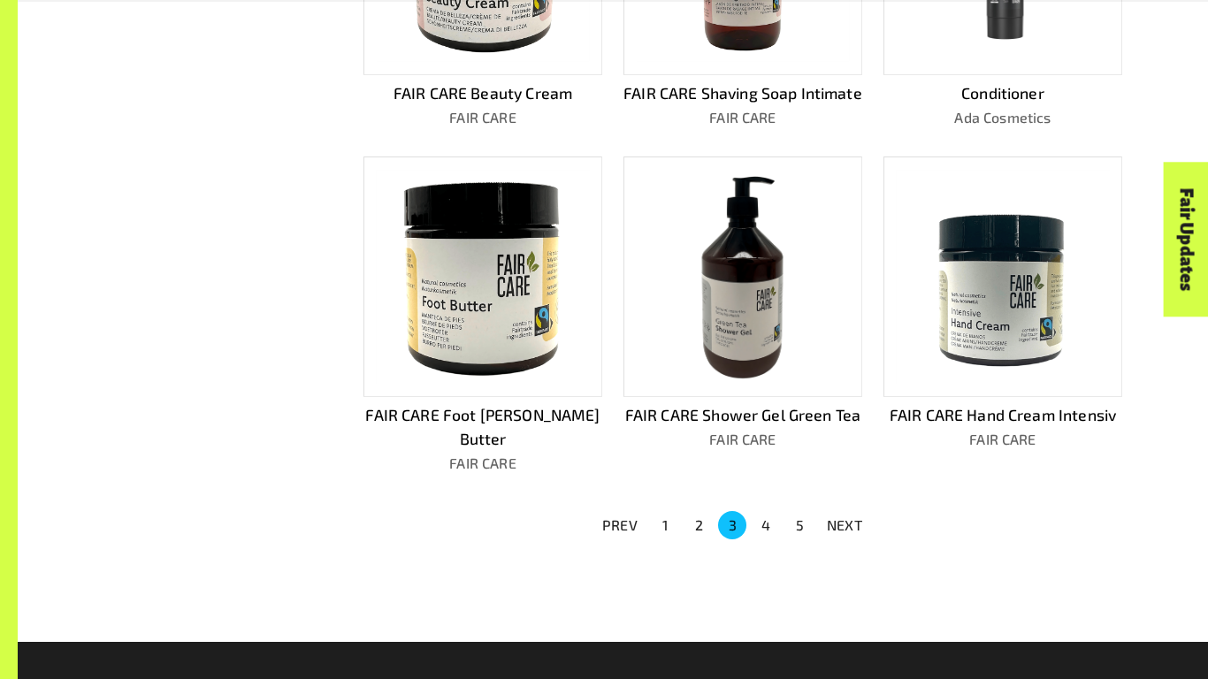
click at [849, 515] on p "NEXT" at bounding box center [844, 525] width 35 height 21
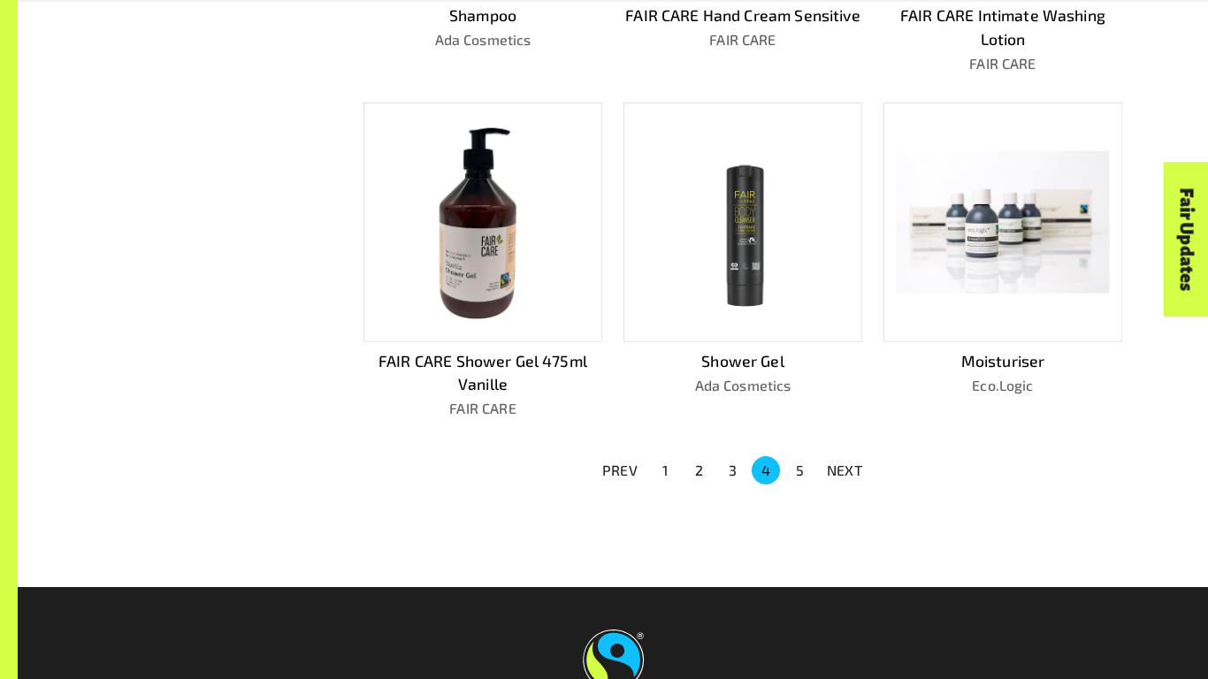
scroll to position [1113, 0]
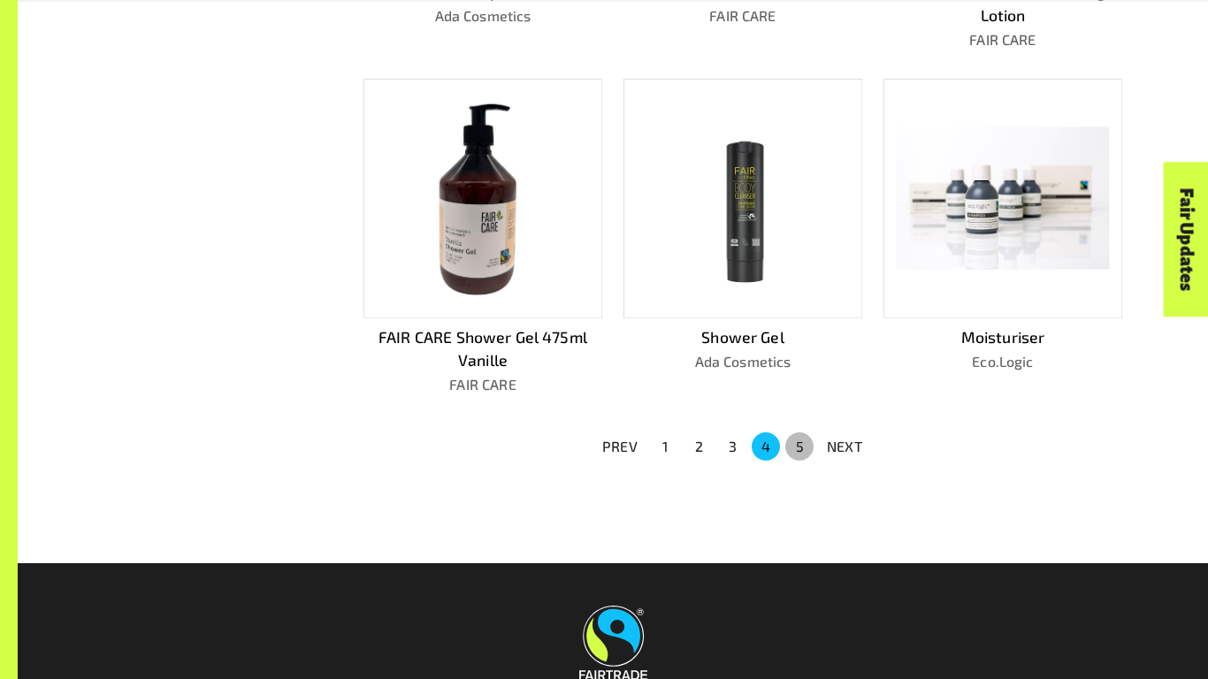
click at [799, 439] on button "5" at bounding box center [799, 446] width 28 height 28
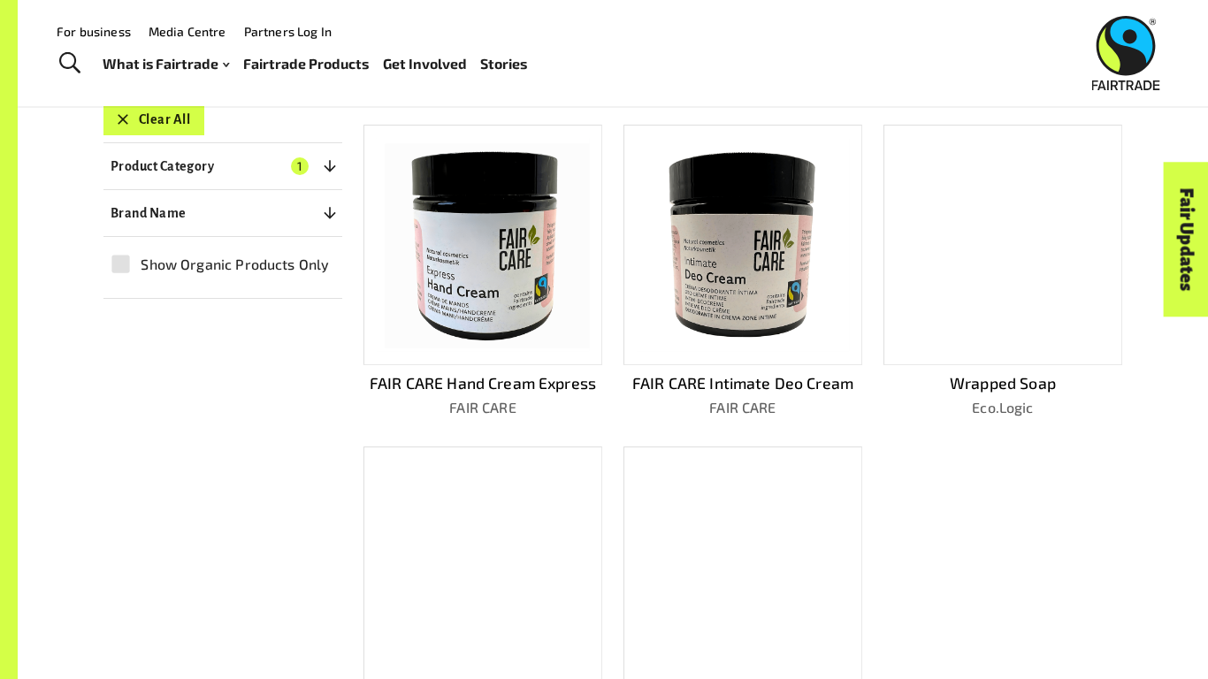
scroll to position [396, 0]
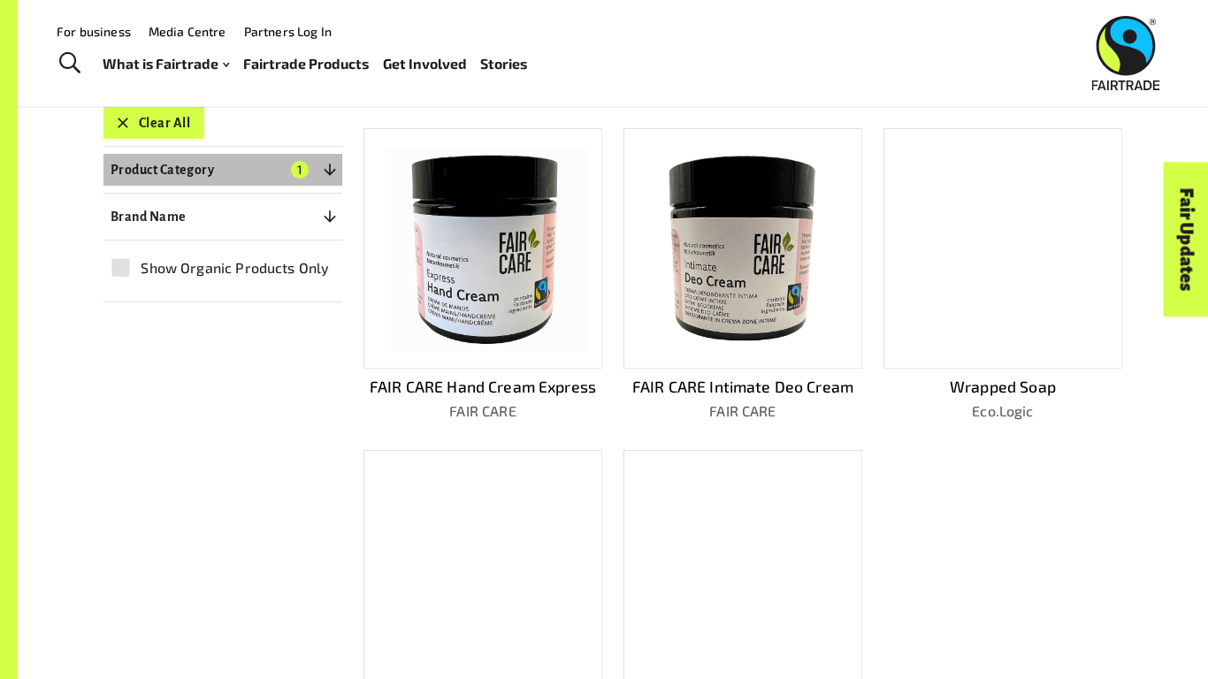
click at [202, 164] on p "Product Category" at bounding box center [162, 169] width 103 height 21
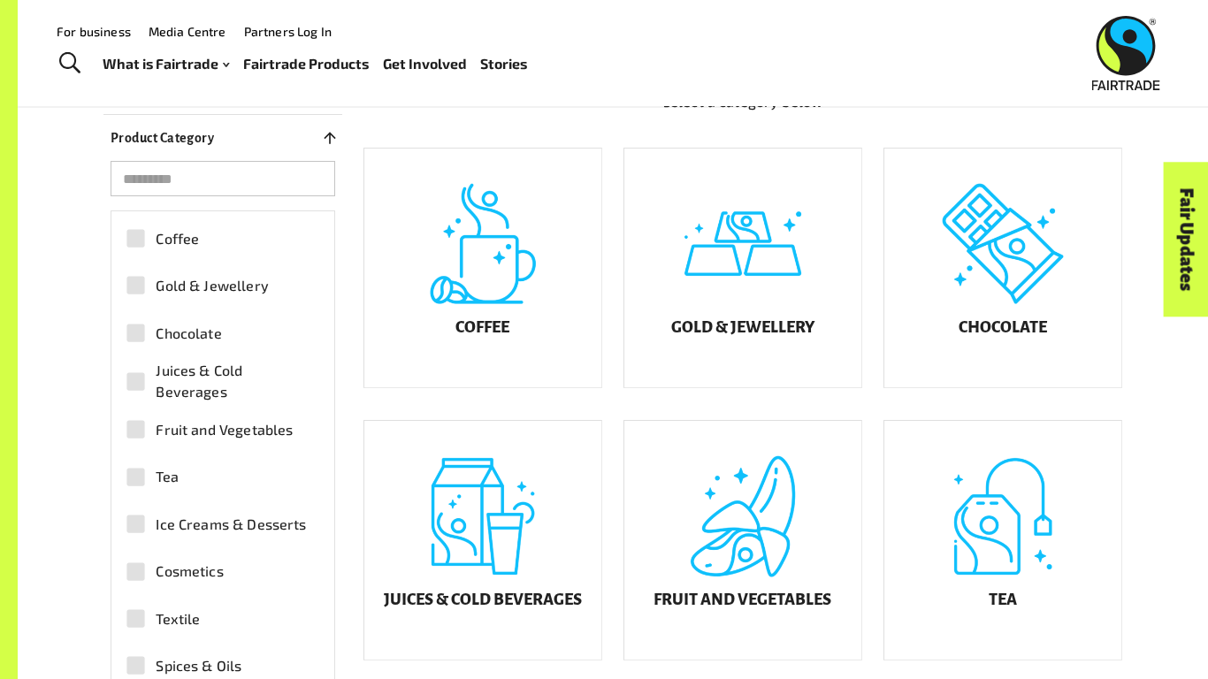
click at [627, 393] on div "Gold & Jewellery" at bounding box center [732, 255] width 260 height 273
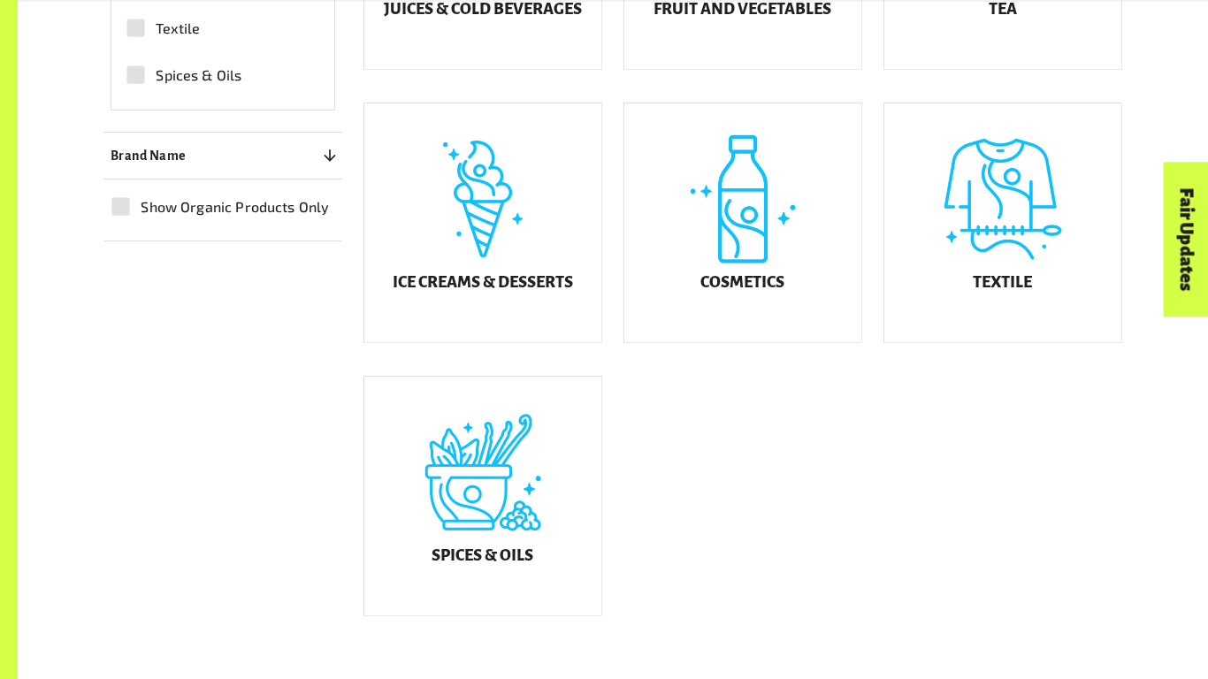
scroll to position [986, 0]
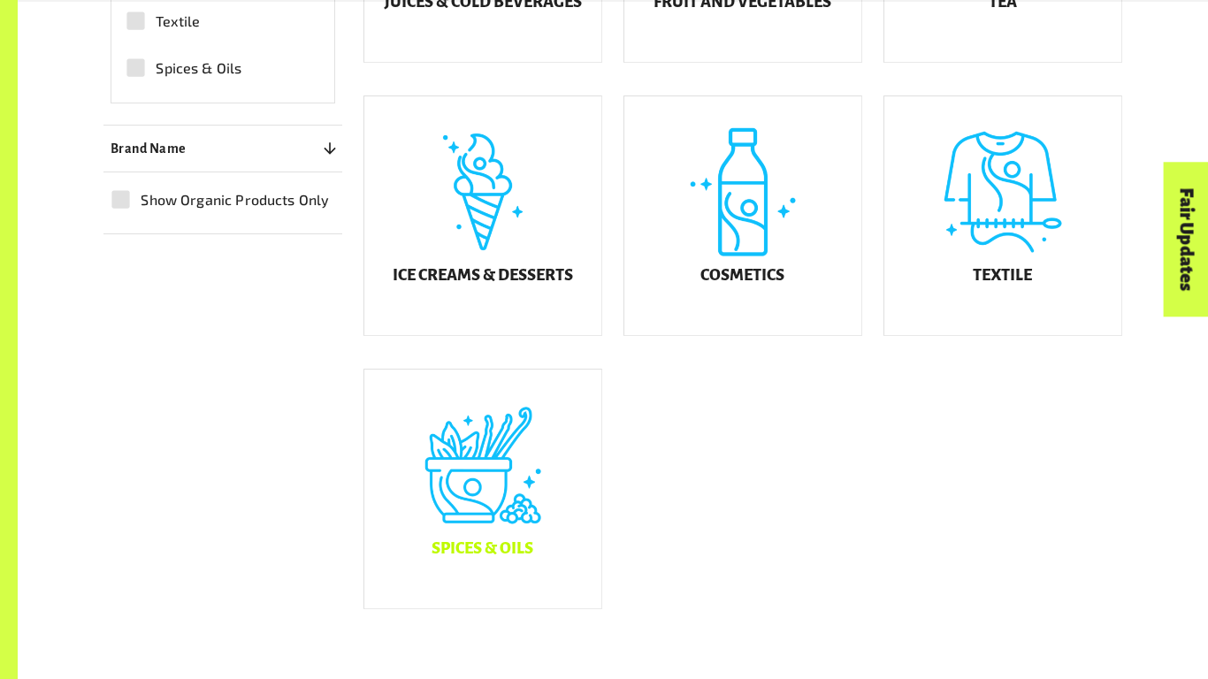
click at [440, 489] on div "Spices & Oils" at bounding box center [482, 489] width 237 height 239
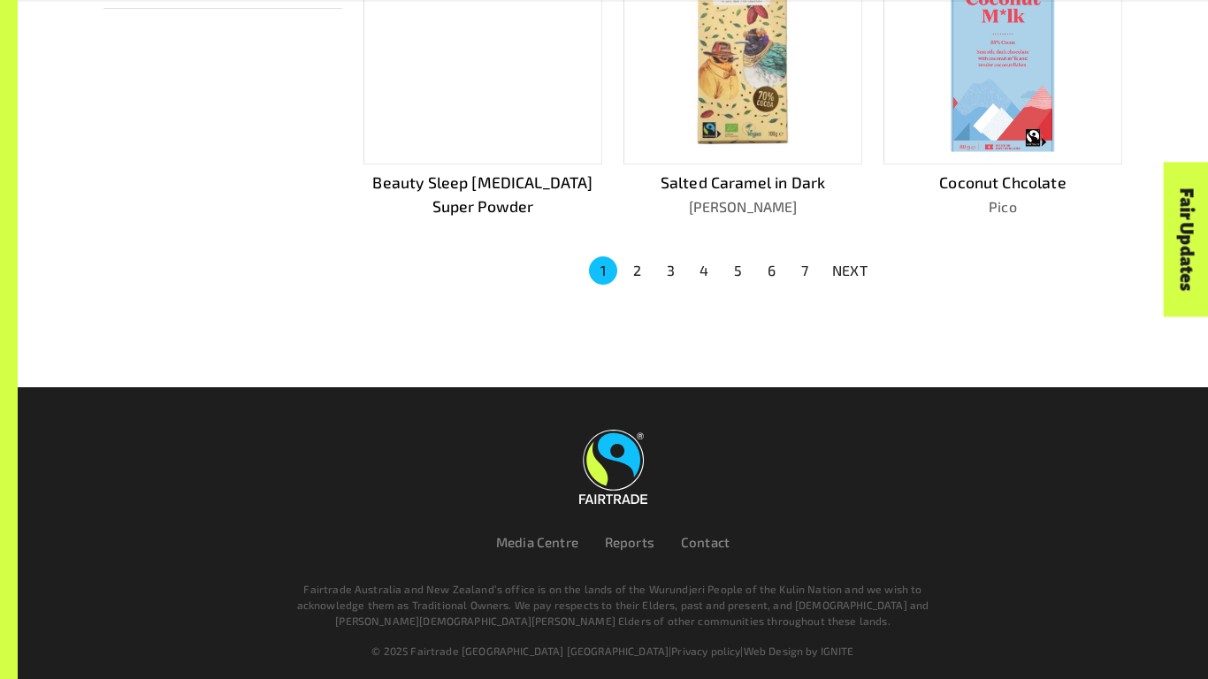
scroll to position [1290, 0]
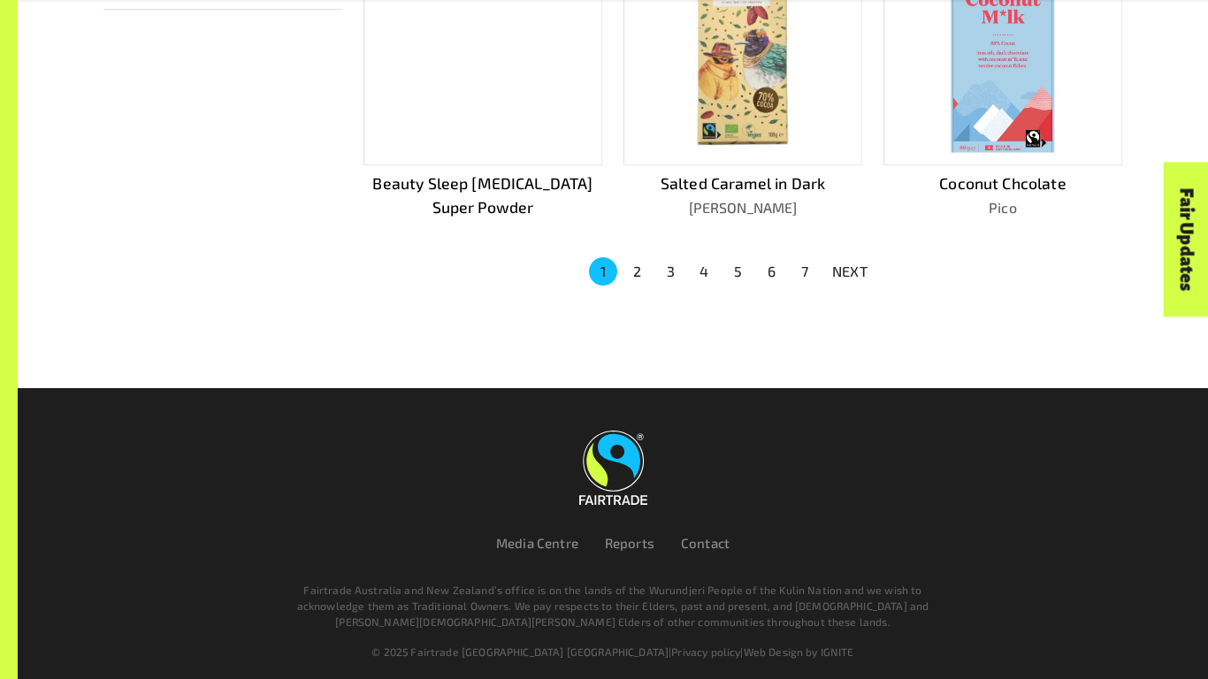
click at [837, 263] on p "NEXT" at bounding box center [849, 271] width 35 height 21
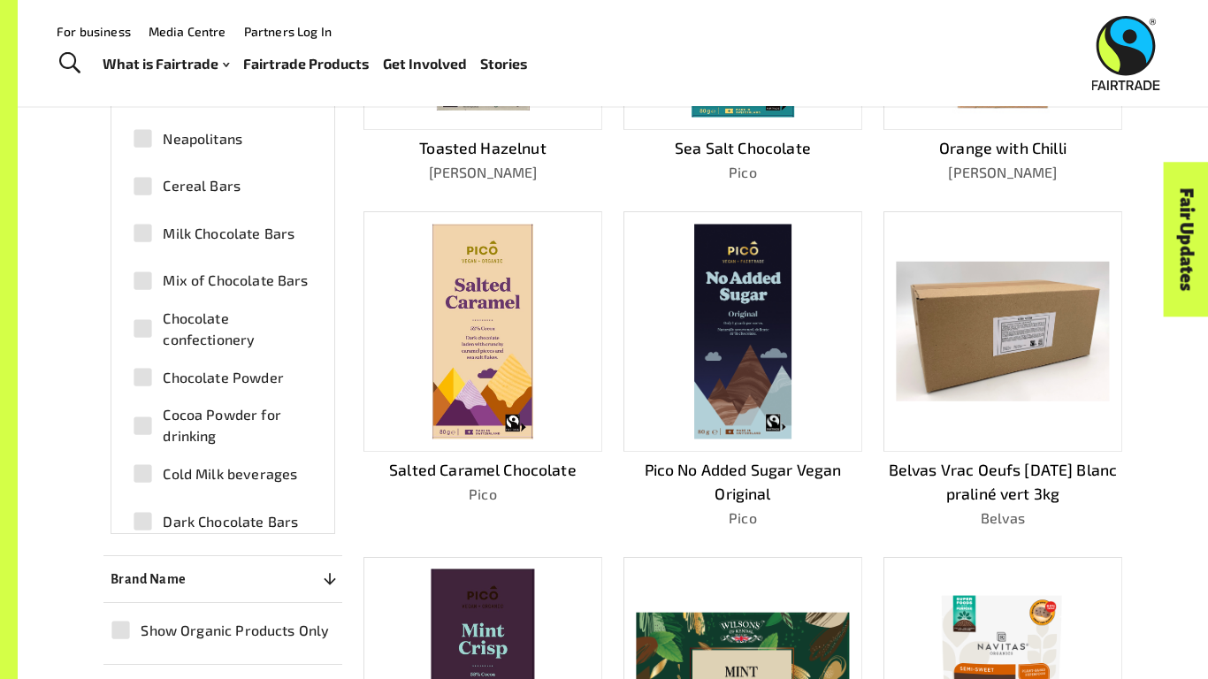
click at [515, 370] on img at bounding box center [482, 332] width 101 height 215
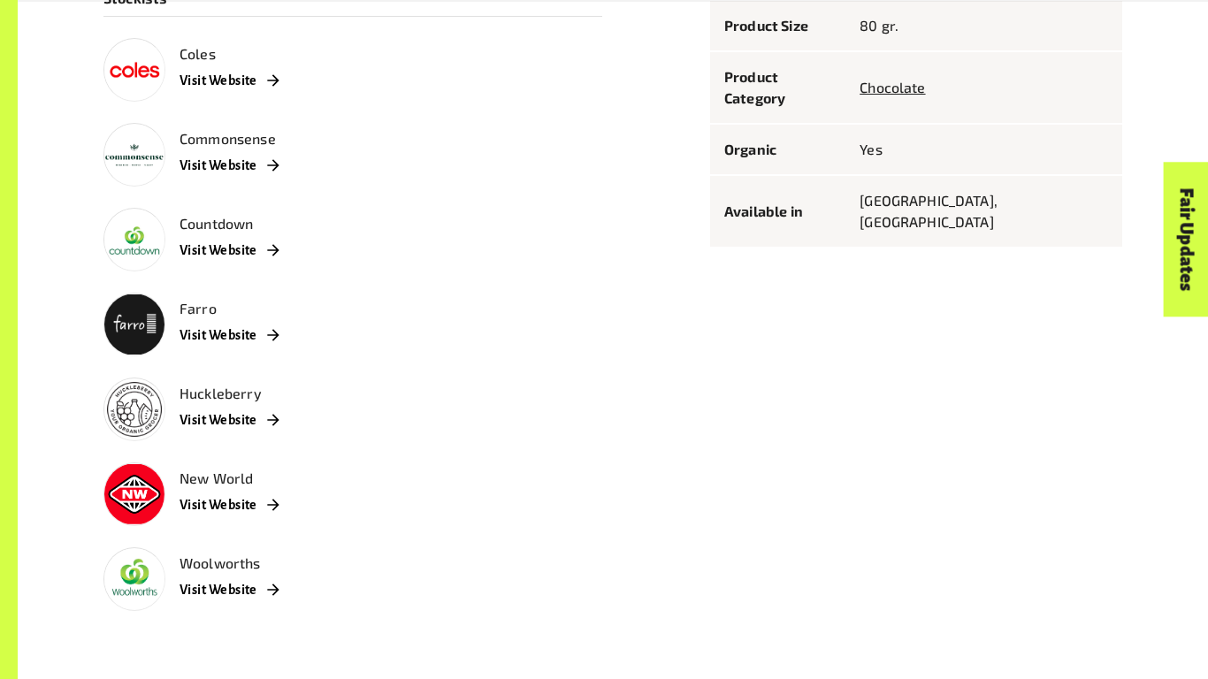
scroll to position [1186, 0]
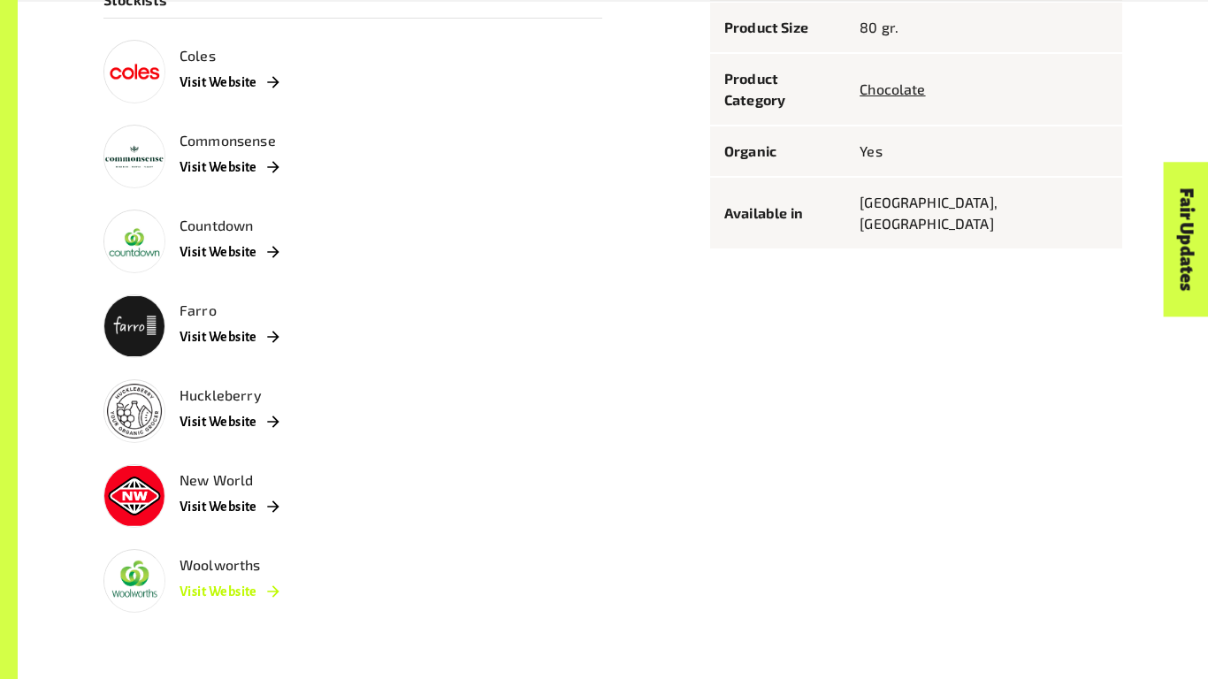
click at [209, 585] on link "Visit Website" at bounding box center [228, 592] width 99 height 32
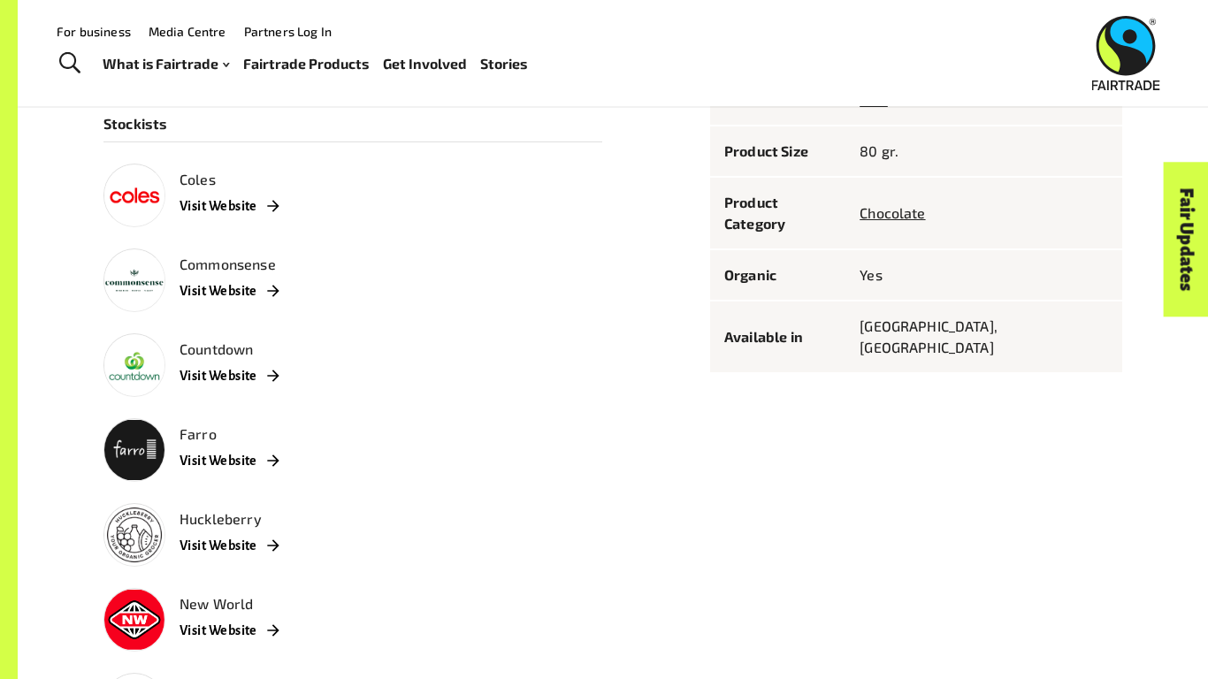
scroll to position [1060, 0]
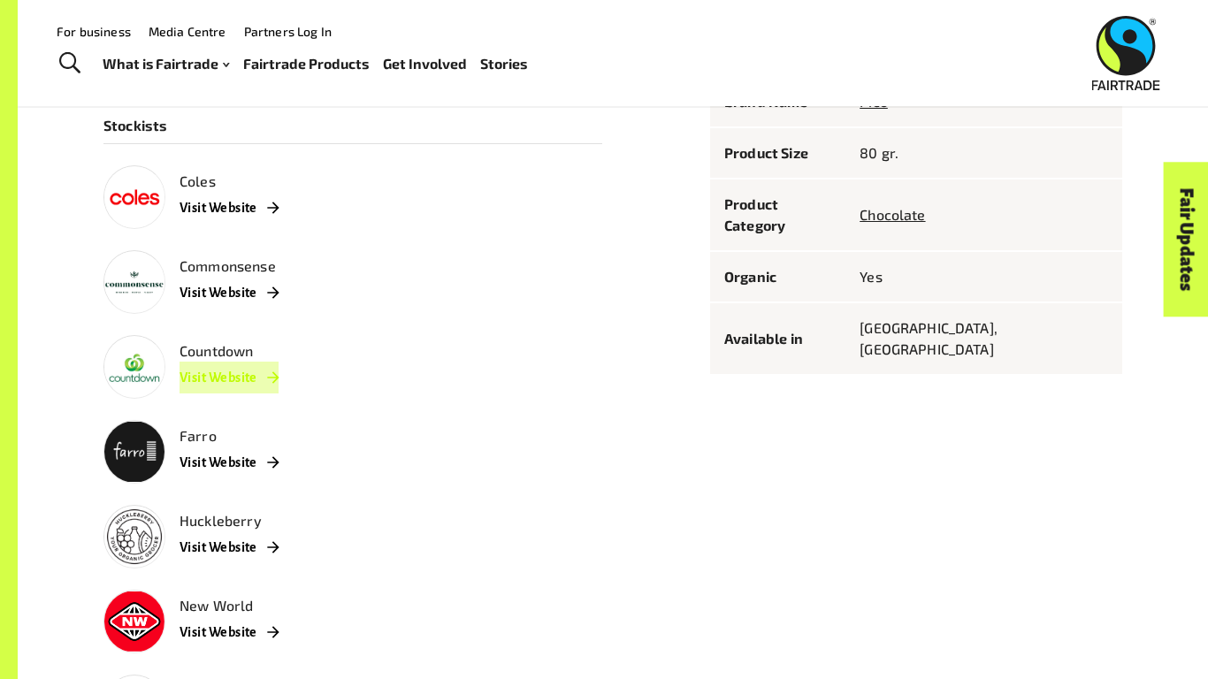
click at [223, 374] on link "Visit Website" at bounding box center [228, 378] width 99 height 32
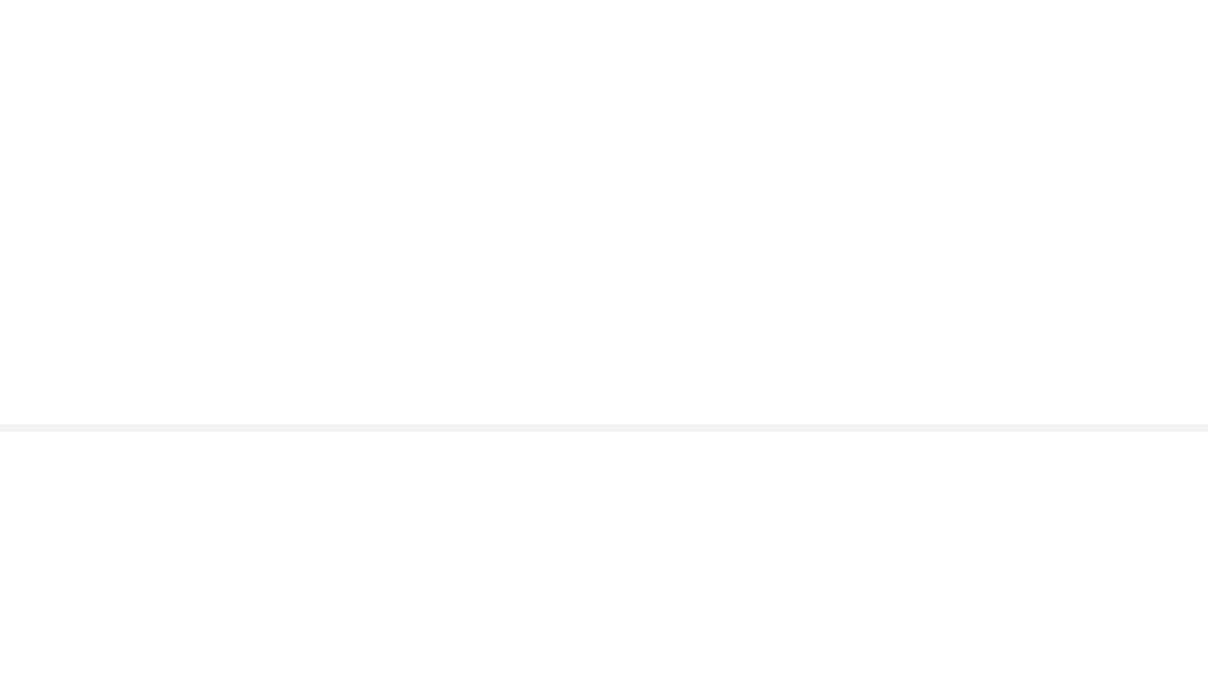
scroll to position [1336, 0]
click at [869, 237] on div "Product Info Brand Name Pico Product Size 80 gr. Product Category Chocolate Org…" at bounding box center [905, 95] width 433 height 736
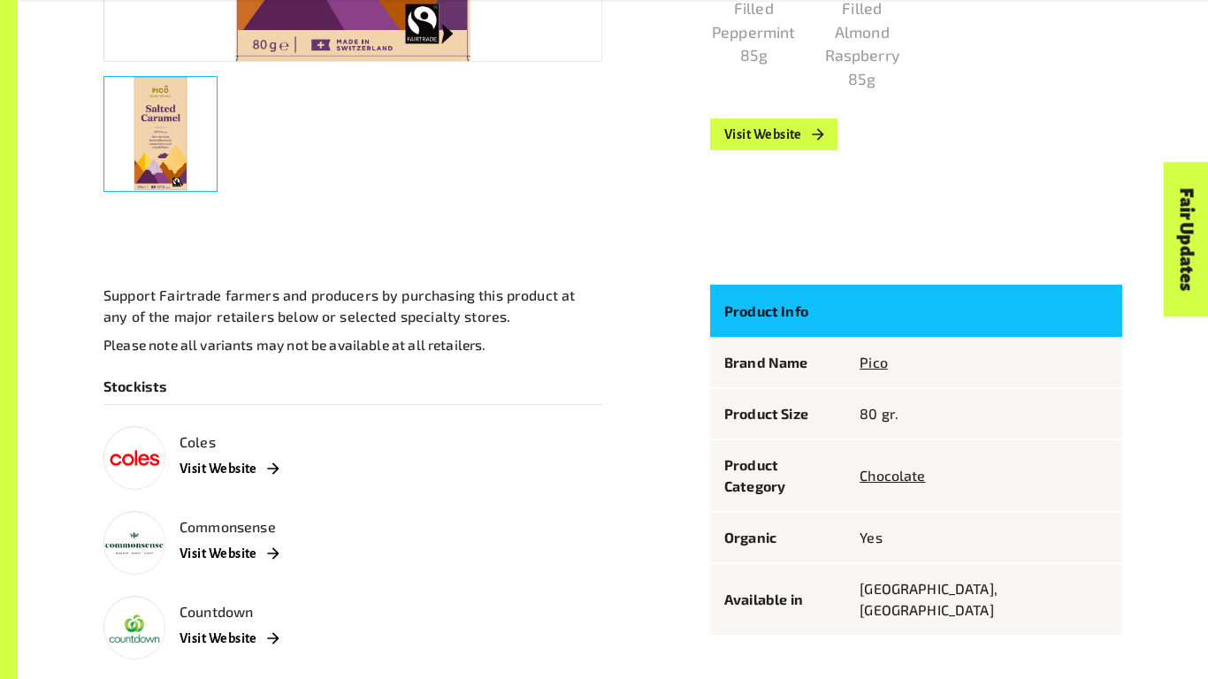
scroll to position [0, 0]
